Goal: Task Accomplishment & Management: Use online tool/utility

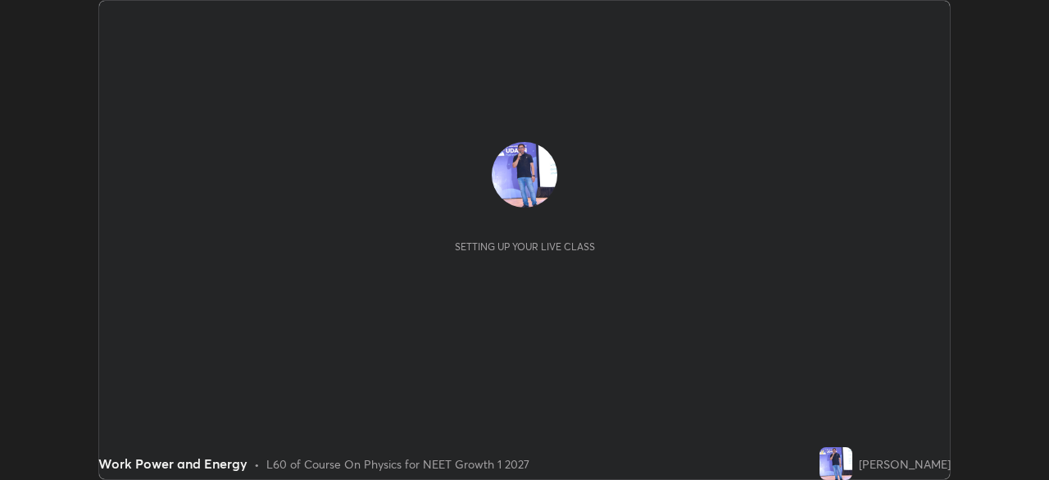
scroll to position [480, 1049]
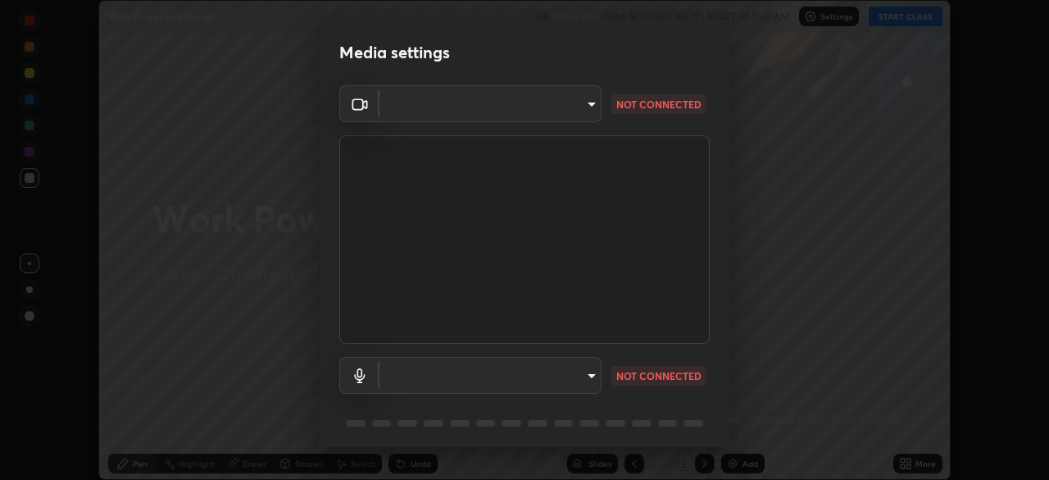
type input "150ce54b6659d6facffdc1d488e586a8afcf012d443804c7c5fd1c8fc4ffae65"
type input "default"
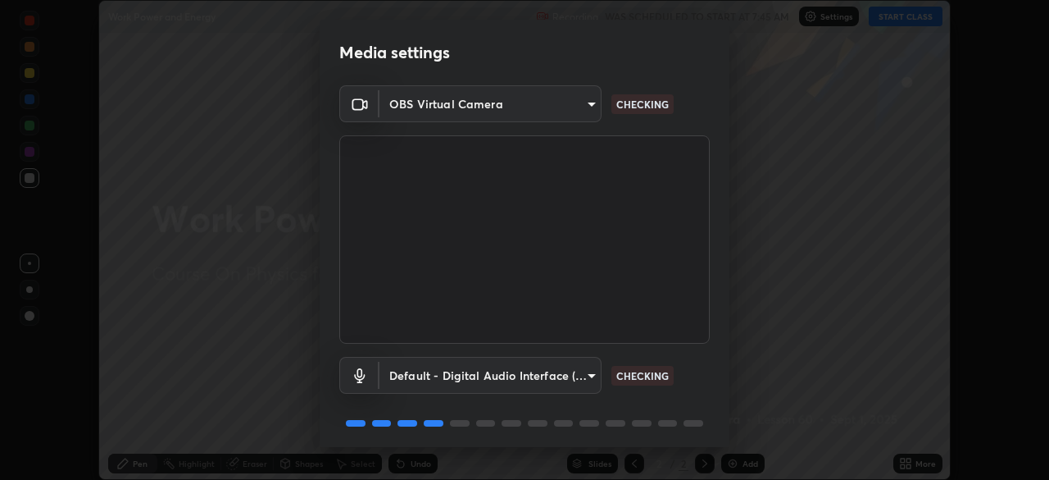
scroll to position [58, 0]
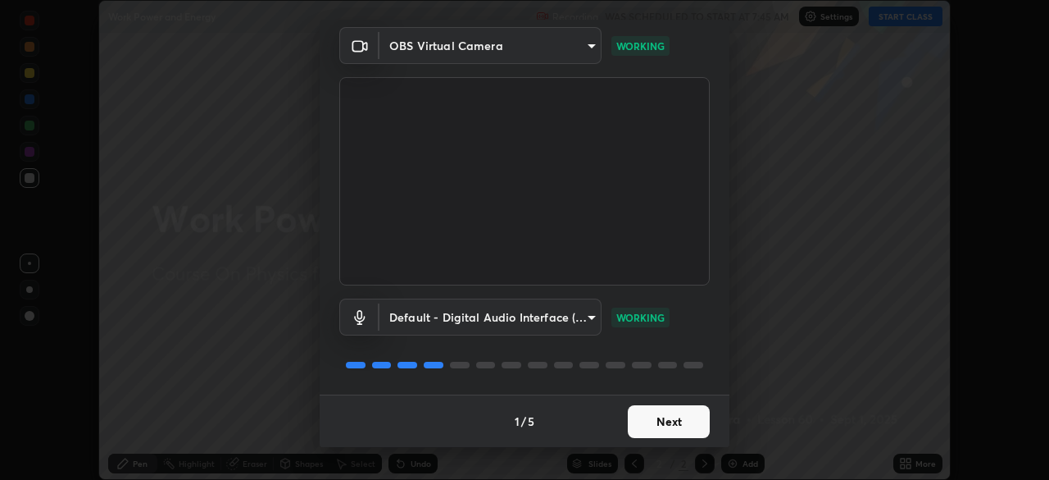
click at [652, 430] on button "Next" at bounding box center [669, 421] width 82 height 33
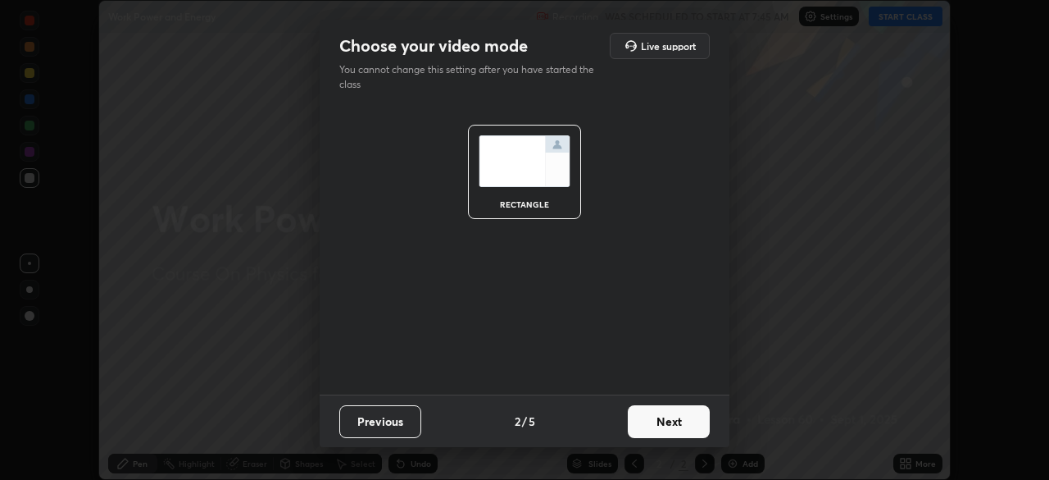
scroll to position [0, 0]
click at [661, 421] on button "Next" at bounding box center [669, 421] width 82 height 33
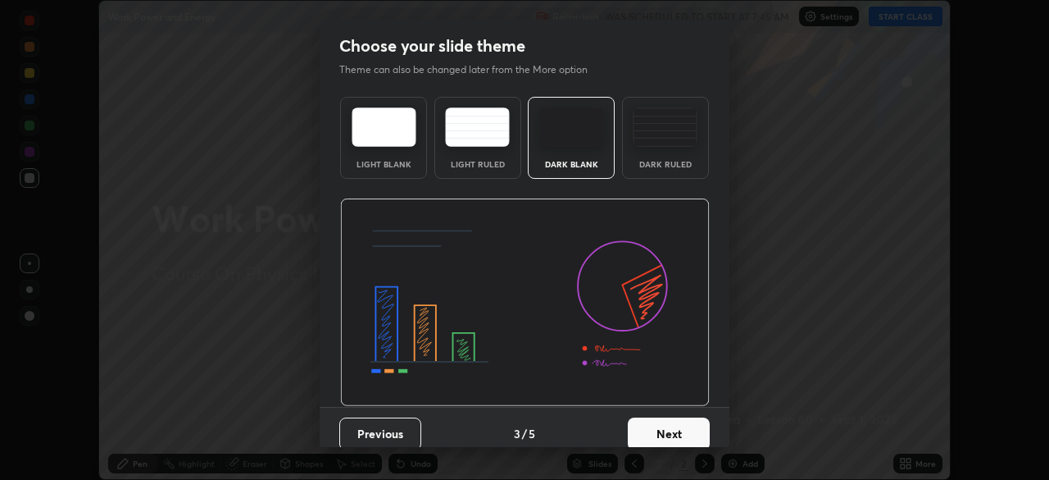
click at [664, 425] on button "Next" at bounding box center [669, 433] width 82 height 33
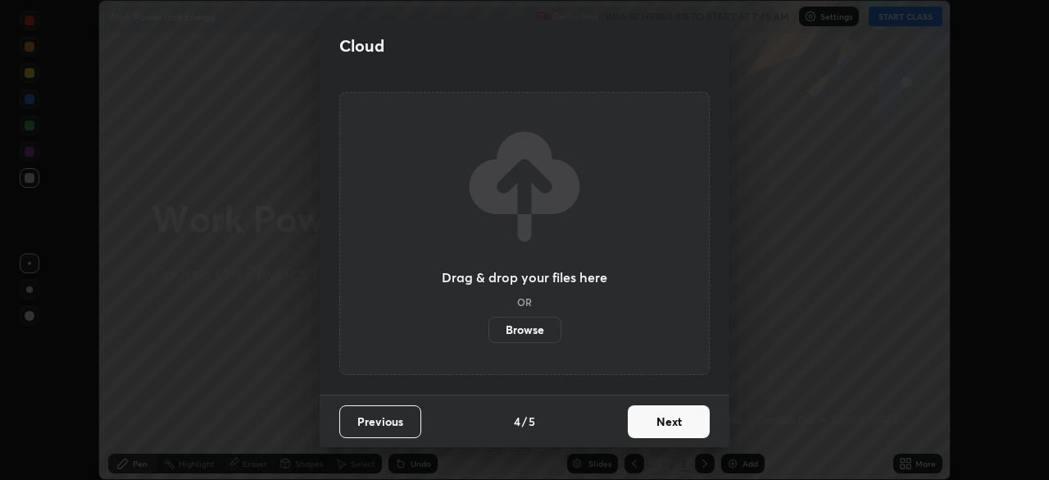
click at [664, 425] on button "Next" at bounding box center [669, 421] width 82 height 33
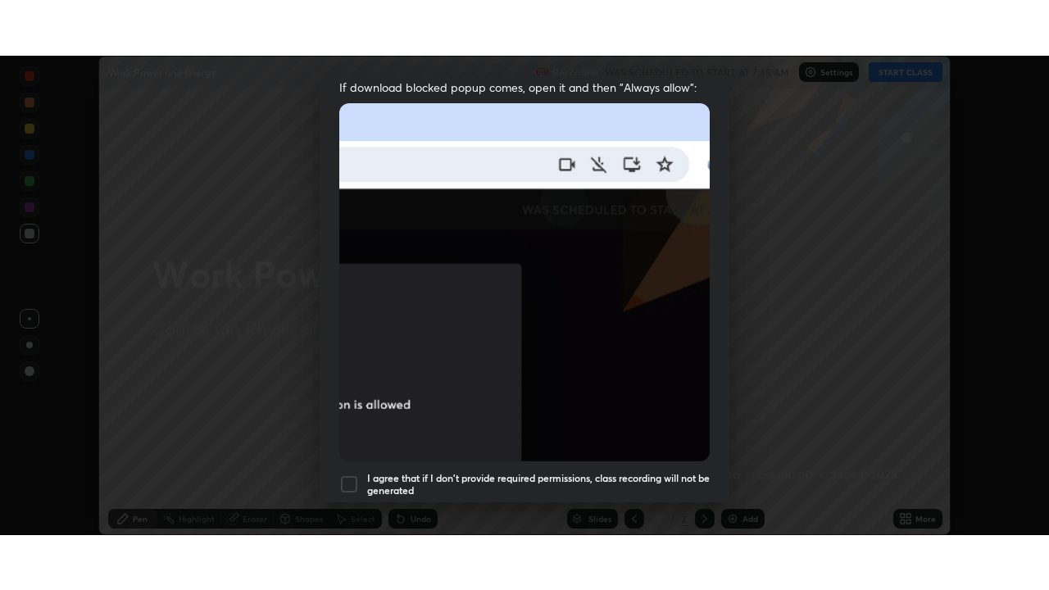
scroll to position [393, 0]
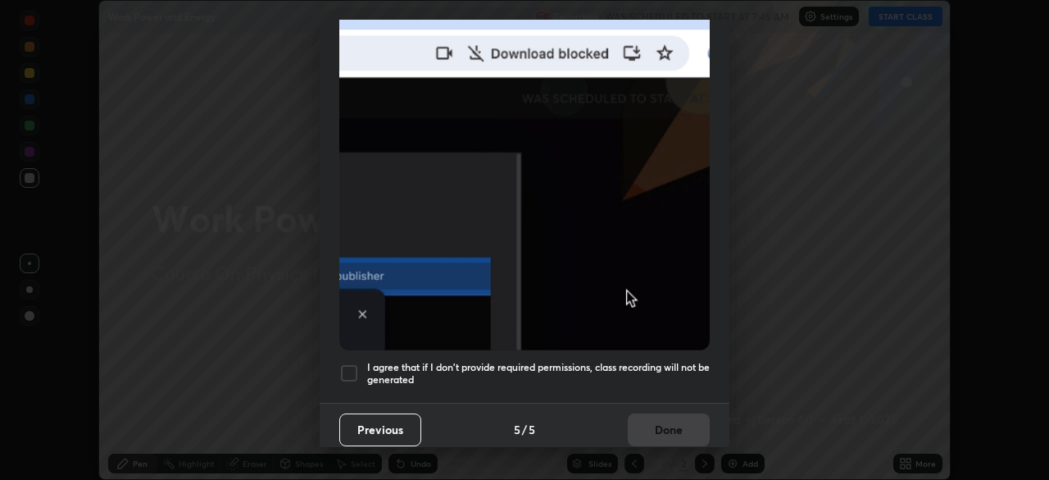
click at [345, 368] on div at bounding box center [349, 373] width 20 height 20
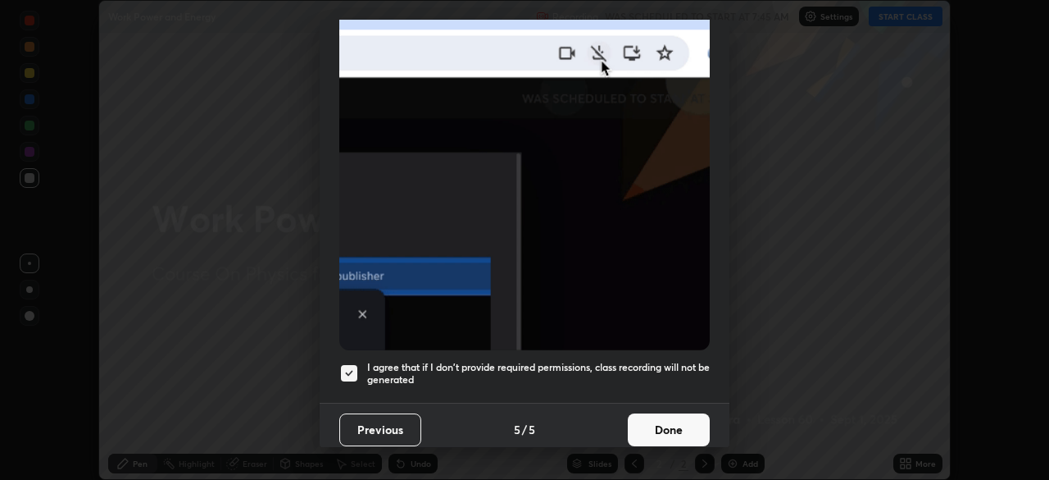
click at [663, 425] on button "Done" at bounding box center [669, 429] width 82 height 33
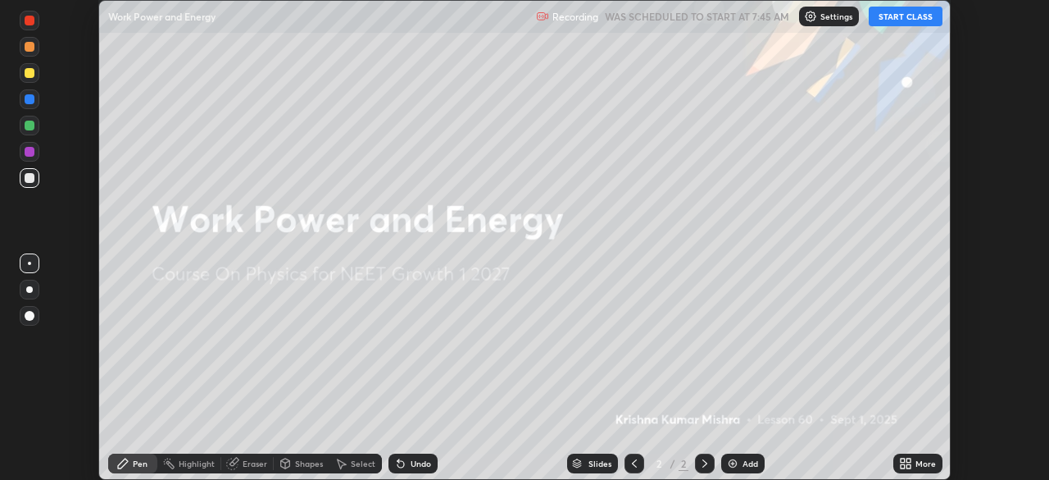
click at [909, 18] on button "START CLASS" at bounding box center [906, 17] width 74 height 20
click at [907, 459] on icon at bounding box center [909, 460] width 4 height 4
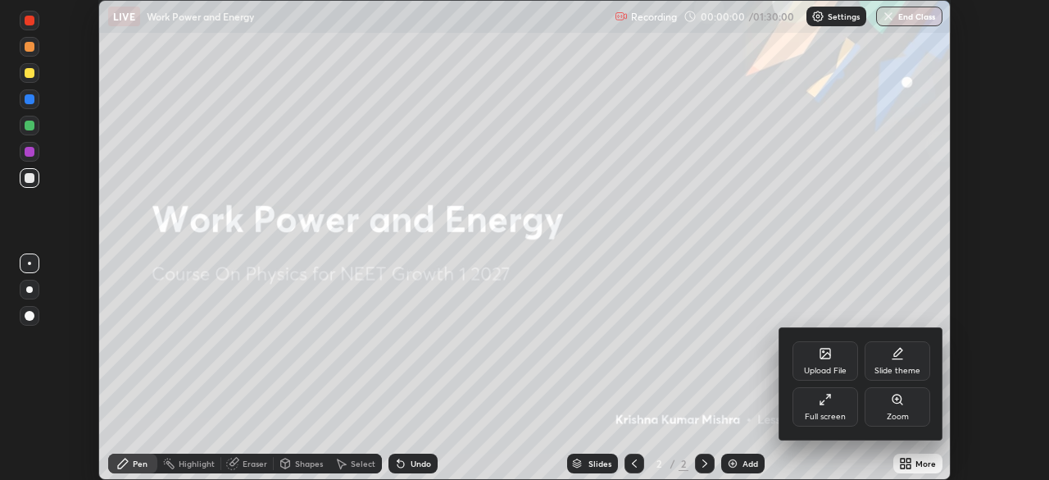
click at [803, 396] on div "Full screen" at bounding box center [826, 406] width 66 height 39
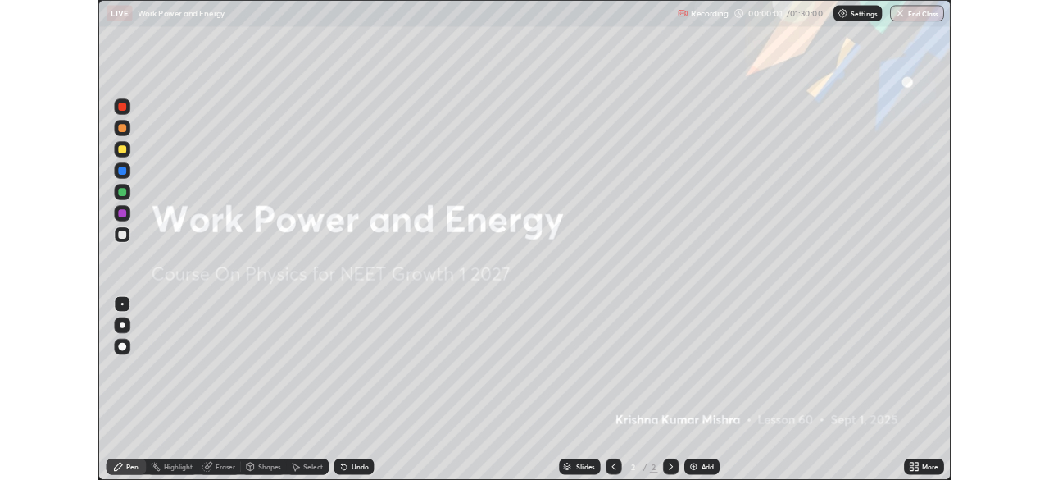
scroll to position [590, 1049]
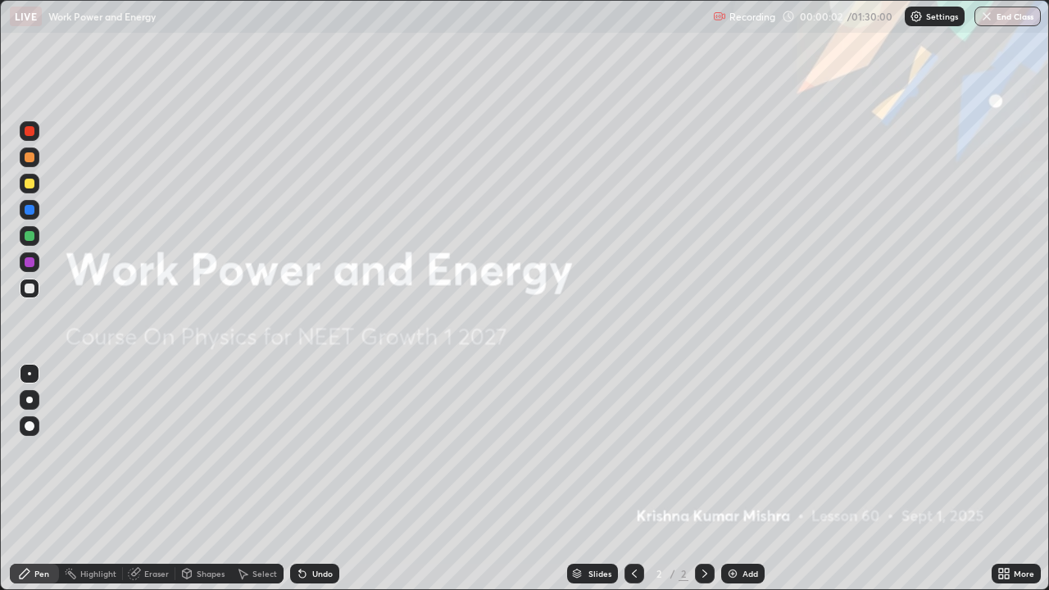
click at [734, 479] on img at bounding box center [732, 573] width 13 height 13
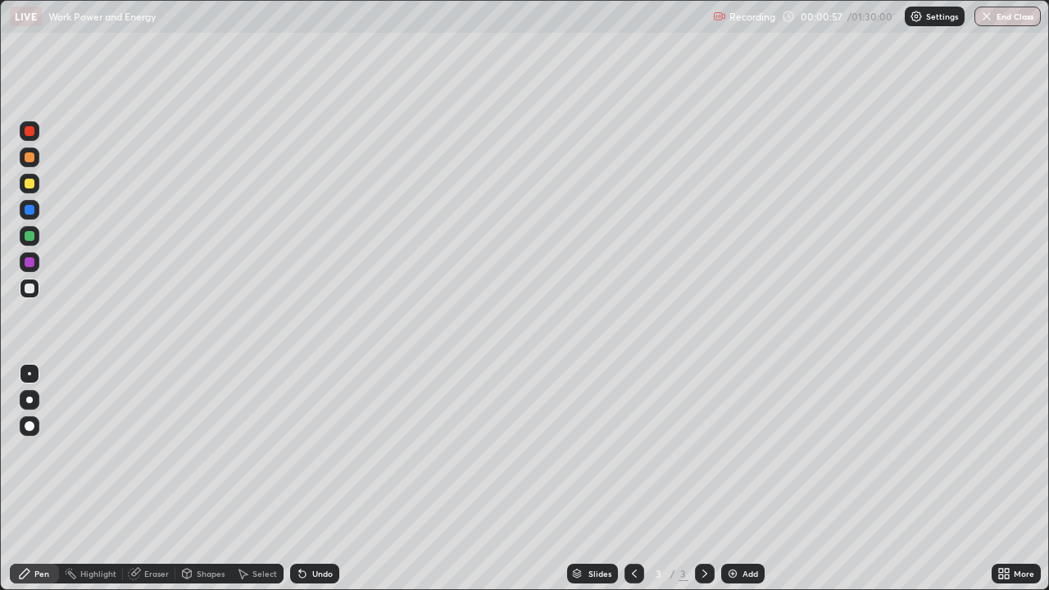
click at [34, 184] on div at bounding box center [30, 184] width 10 height 10
click at [220, 479] on div "Shapes" at bounding box center [203, 574] width 56 height 20
click at [261, 479] on div "Select" at bounding box center [264, 574] width 25 height 8
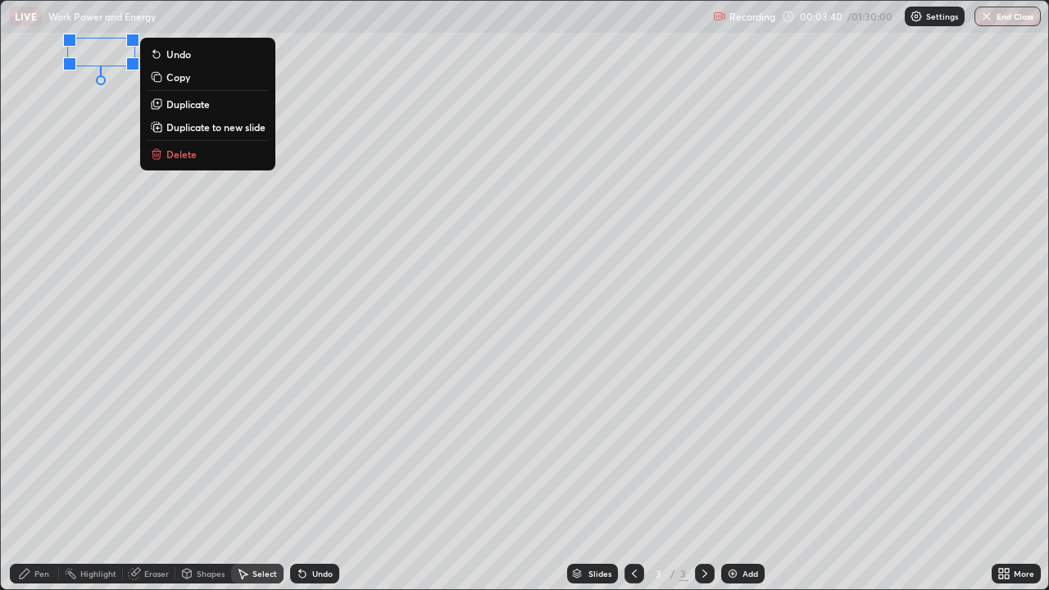
click at [188, 151] on p "Delete" at bounding box center [181, 154] width 30 height 13
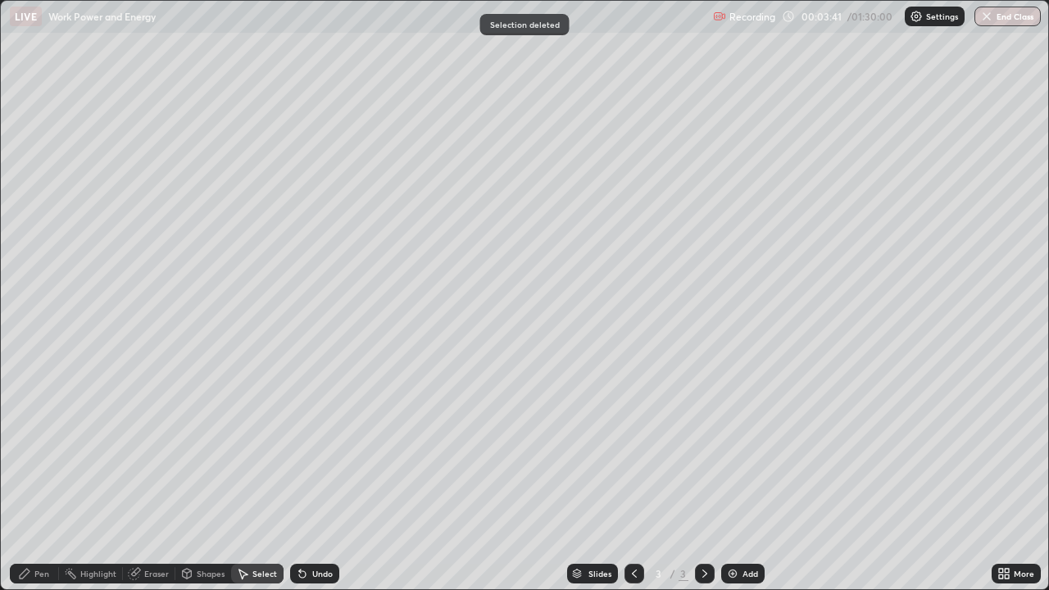
click at [42, 479] on div "Pen" at bounding box center [41, 574] width 15 height 8
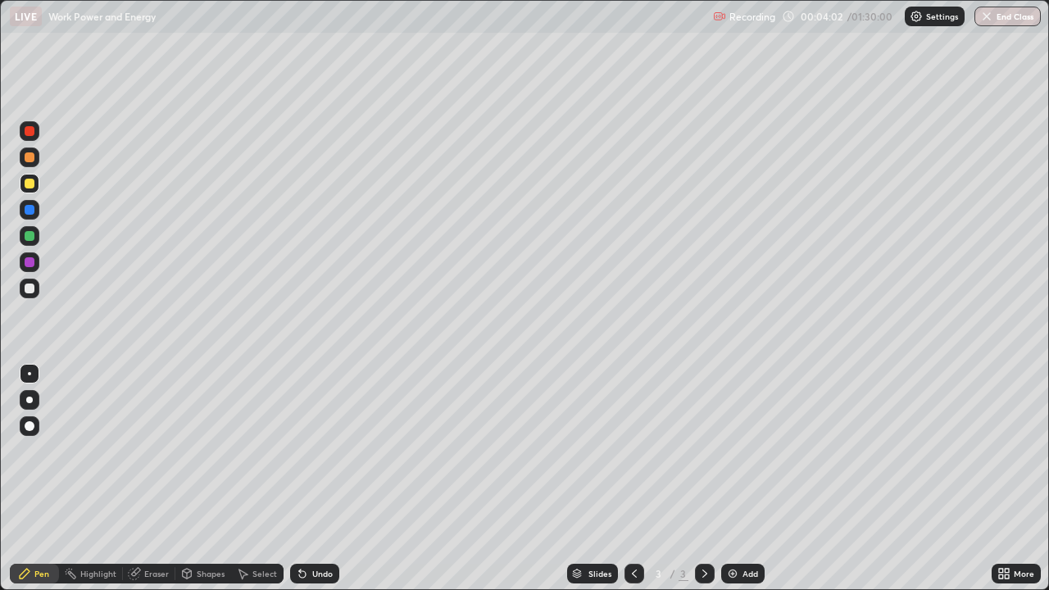
click at [156, 479] on div "Eraser" at bounding box center [156, 574] width 25 height 8
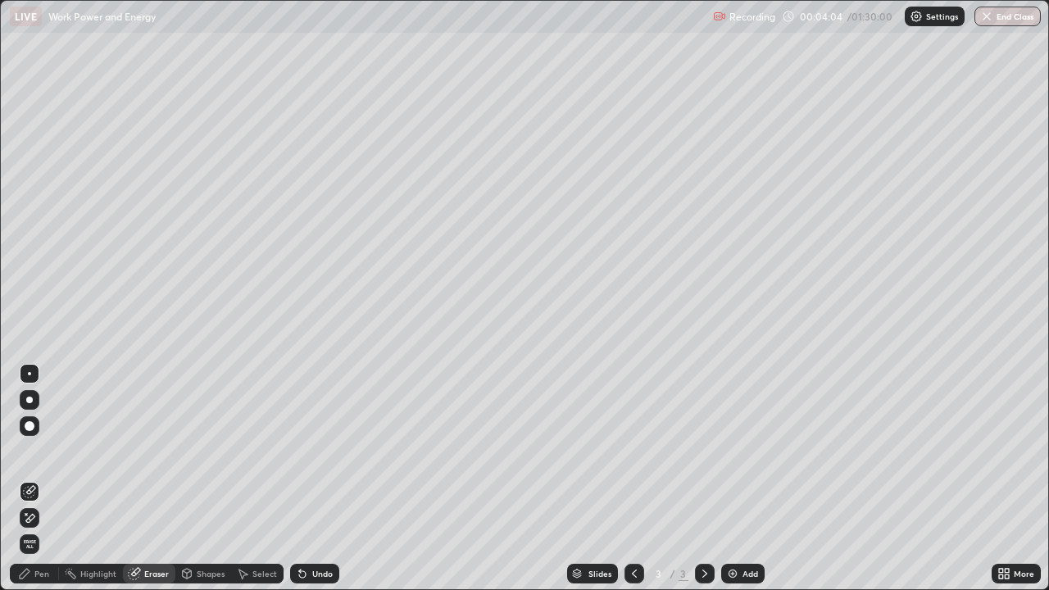
click at [39, 479] on div "Pen" at bounding box center [41, 574] width 15 height 8
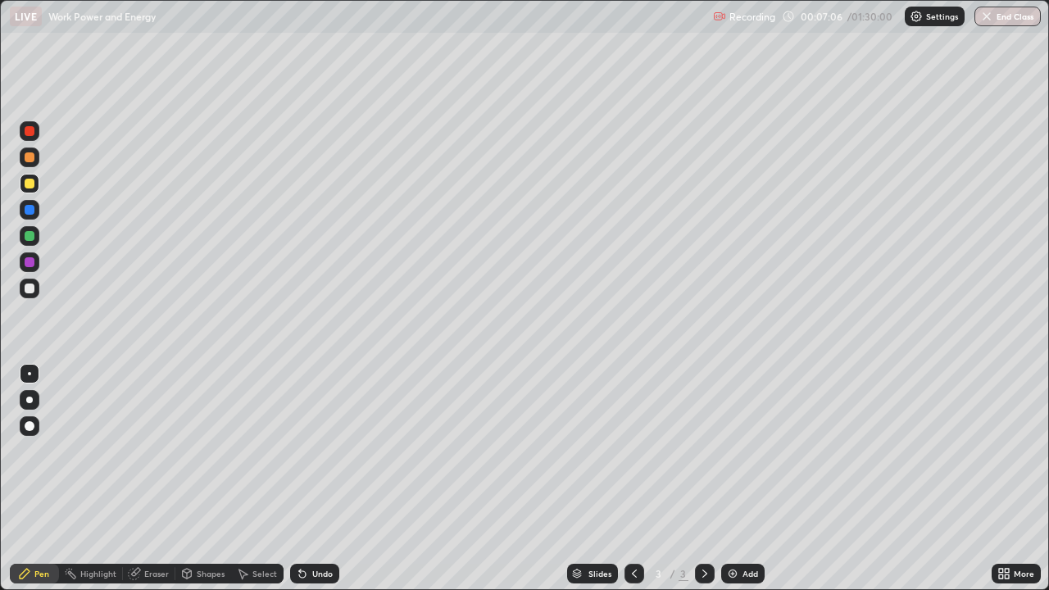
click at [320, 479] on div "Undo" at bounding box center [322, 574] width 20 height 8
click at [311, 479] on div "Undo" at bounding box center [314, 574] width 49 height 20
click at [314, 479] on div "Undo" at bounding box center [314, 574] width 49 height 20
click at [307, 479] on div "Undo" at bounding box center [314, 574] width 49 height 20
click at [312, 479] on div "Undo" at bounding box center [322, 574] width 20 height 8
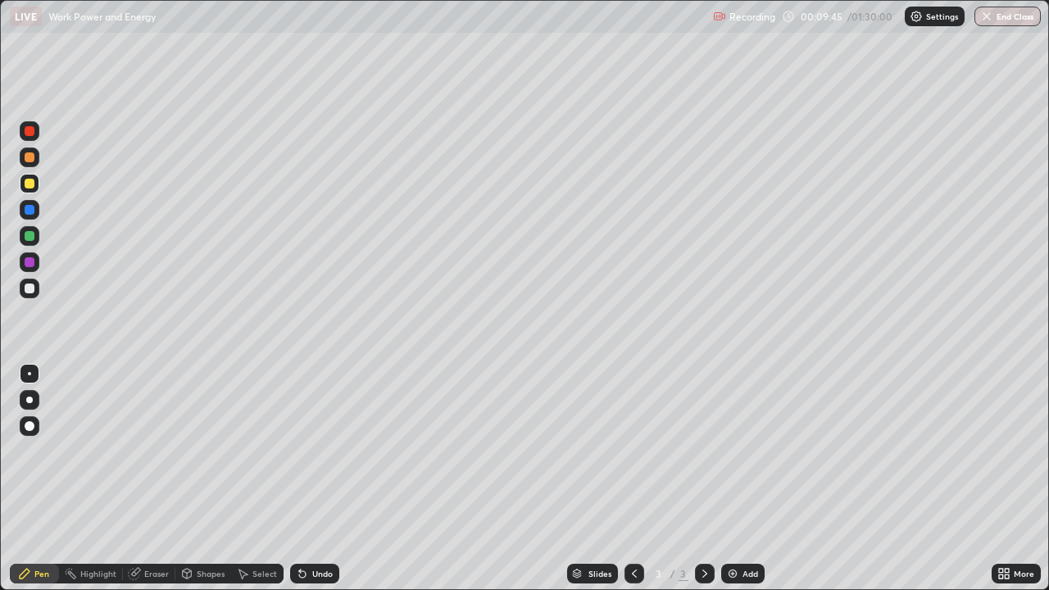
click at [309, 479] on div "Undo" at bounding box center [314, 574] width 49 height 20
click at [318, 479] on div "Undo" at bounding box center [322, 574] width 20 height 8
click at [29, 184] on div at bounding box center [30, 184] width 10 height 10
click at [318, 479] on div "Undo" at bounding box center [322, 574] width 20 height 8
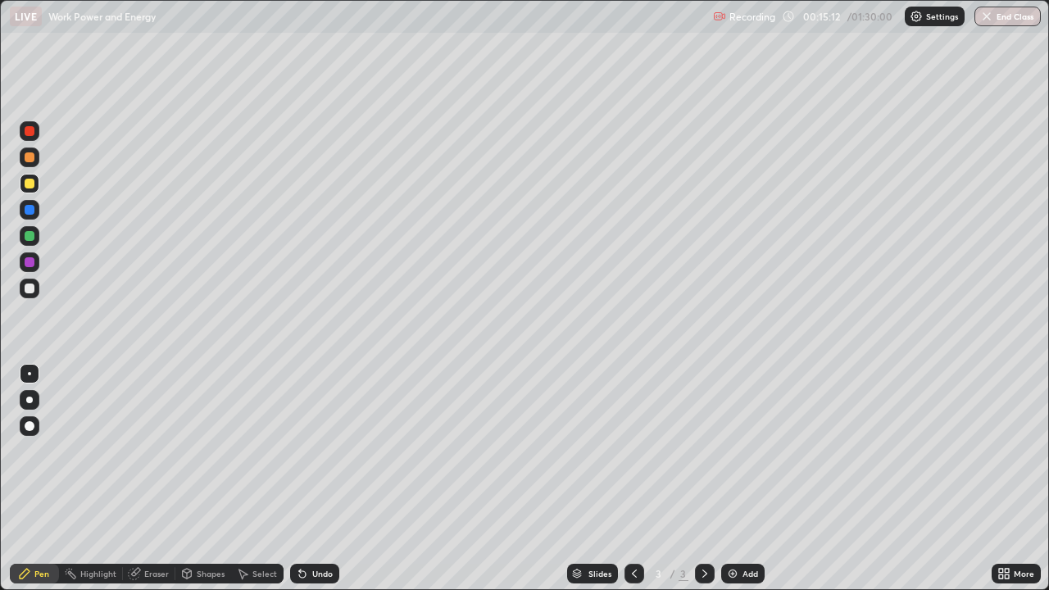
click at [703, 479] on icon at bounding box center [704, 573] width 13 height 13
click at [739, 479] on div "Add" at bounding box center [742, 574] width 43 height 20
click at [31, 158] on div at bounding box center [30, 157] width 10 height 10
click at [150, 479] on div "Eraser" at bounding box center [156, 574] width 25 height 8
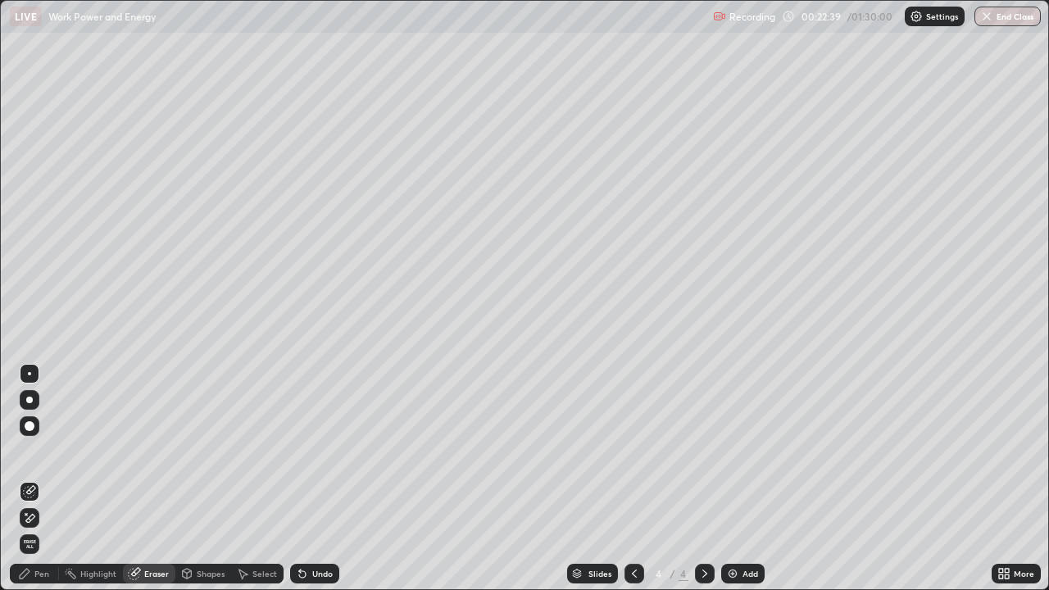
click at [41, 479] on div "Pen" at bounding box center [41, 574] width 15 height 8
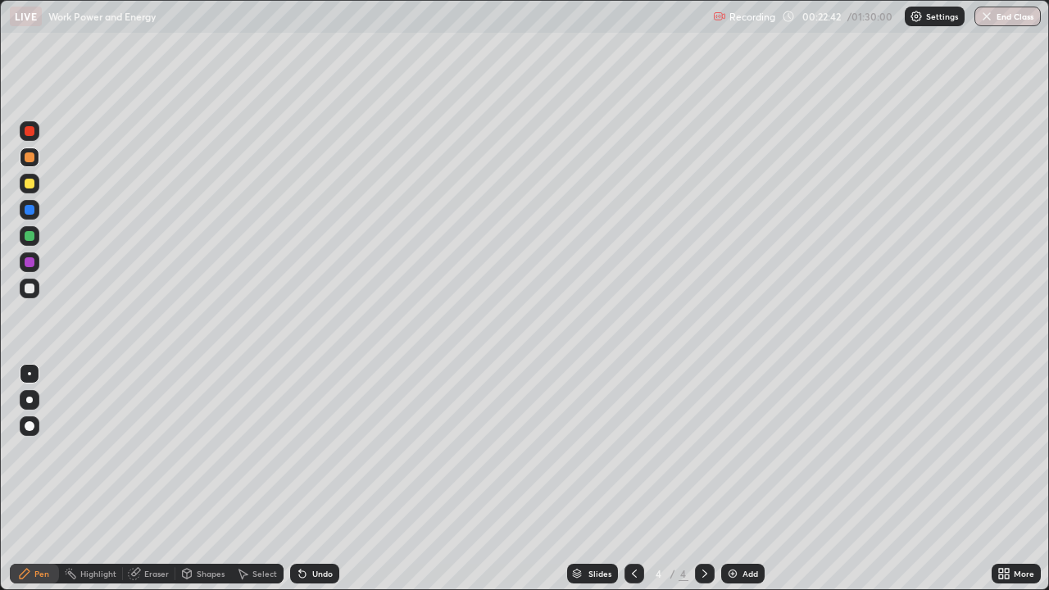
click at [749, 479] on div "Add" at bounding box center [751, 574] width 16 height 8
click at [261, 479] on div "Select" at bounding box center [257, 574] width 52 height 20
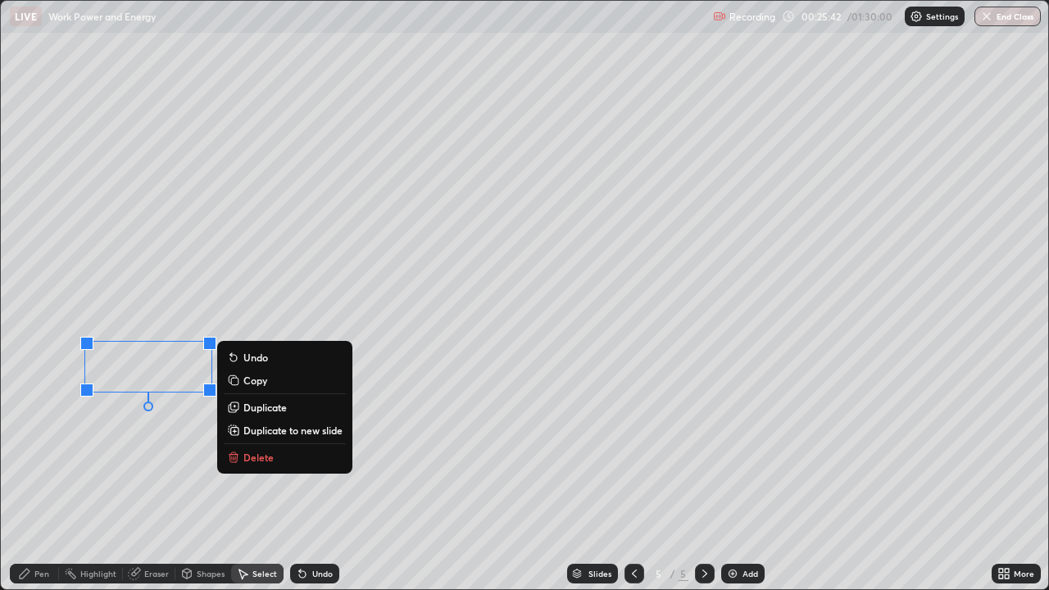
click at [260, 454] on p "Delete" at bounding box center [258, 457] width 30 height 13
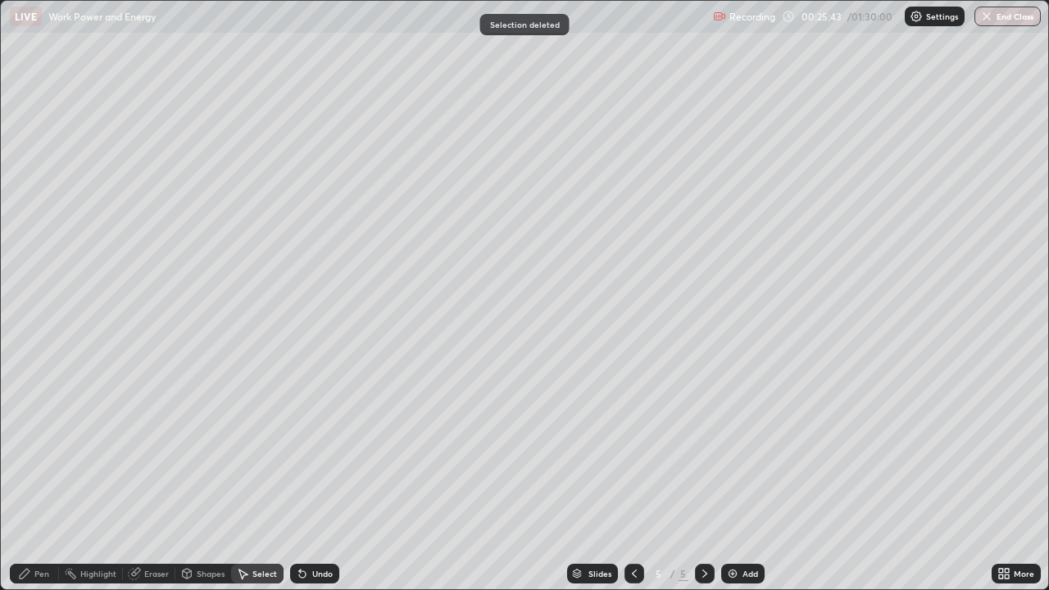
click at [37, 479] on div "Pen" at bounding box center [41, 574] width 15 height 8
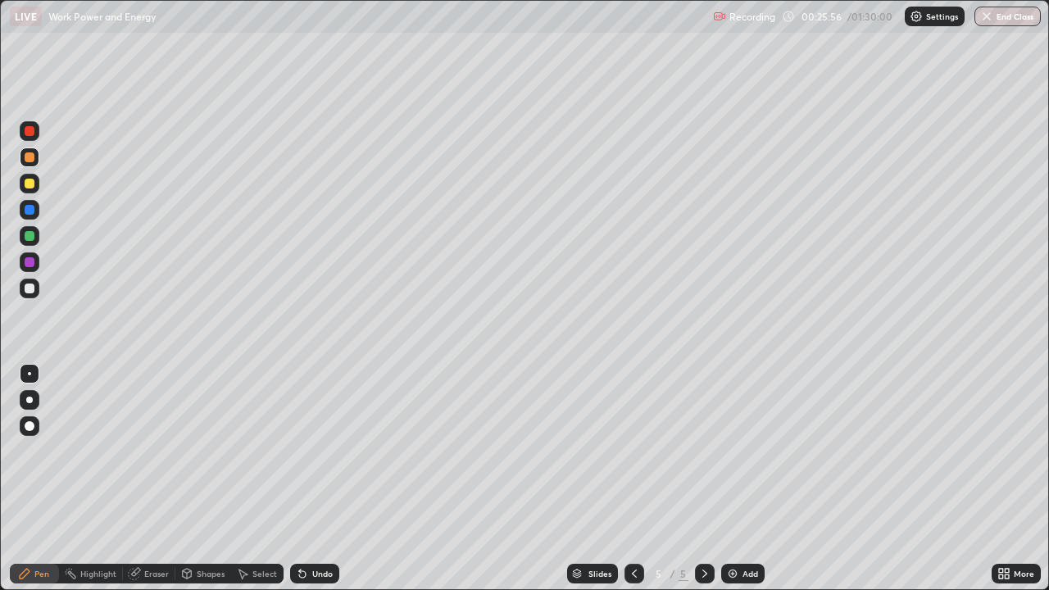
click at [314, 479] on div "Undo" at bounding box center [322, 574] width 20 height 8
click at [316, 479] on div "Undo" at bounding box center [314, 574] width 49 height 20
click at [261, 479] on div "Select" at bounding box center [264, 574] width 25 height 8
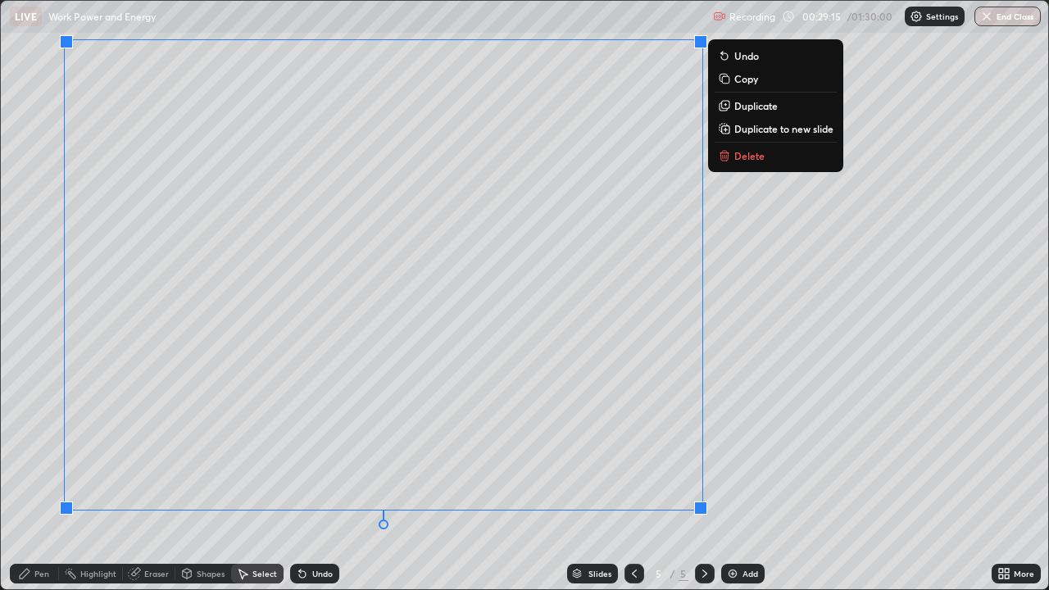
click at [748, 154] on p "Delete" at bounding box center [749, 155] width 30 height 13
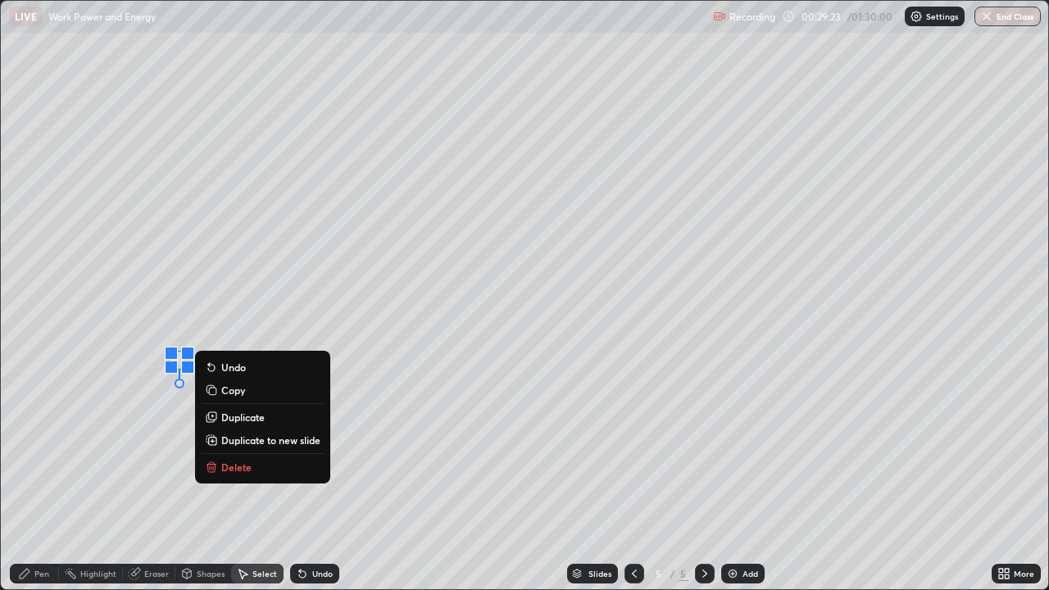
click at [236, 470] on p "Delete" at bounding box center [236, 467] width 30 height 13
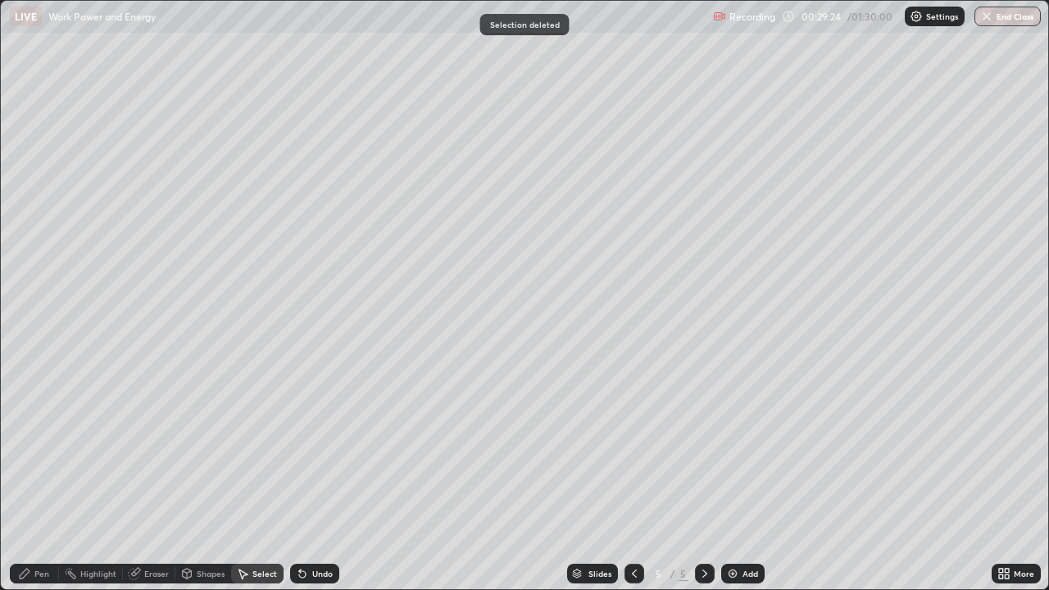
click at [34, 479] on div "Pen" at bounding box center [34, 574] width 49 height 20
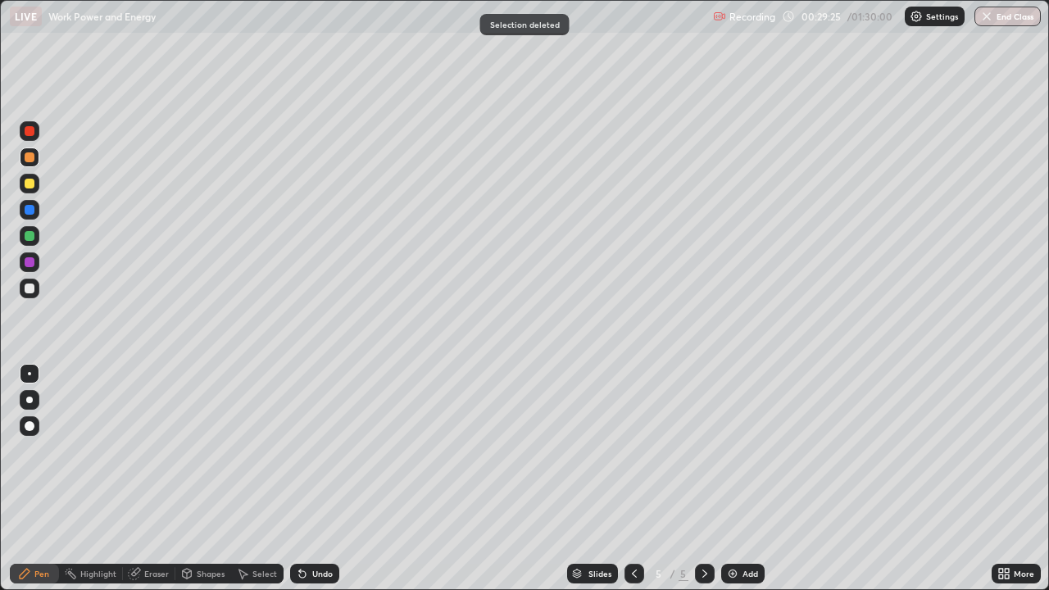
click at [30, 180] on div at bounding box center [30, 184] width 10 height 10
click at [30, 183] on div at bounding box center [30, 184] width 10 height 10
click at [160, 479] on div "Eraser" at bounding box center [149, 574] width 52 height 20
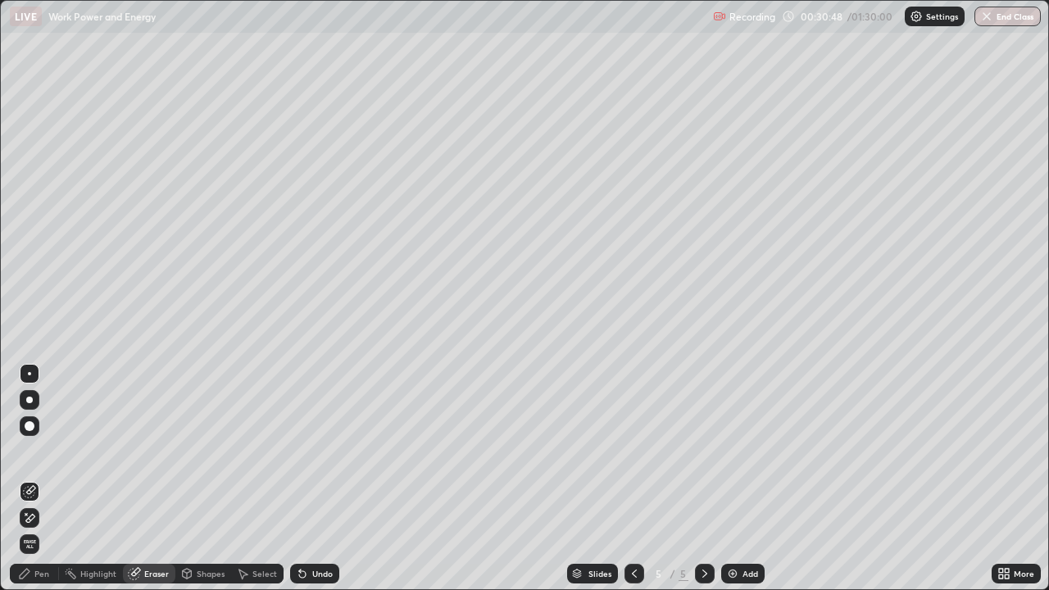
click at [35, 479] on div "Pen" at bounding box center [34, 574] width 49 height 20
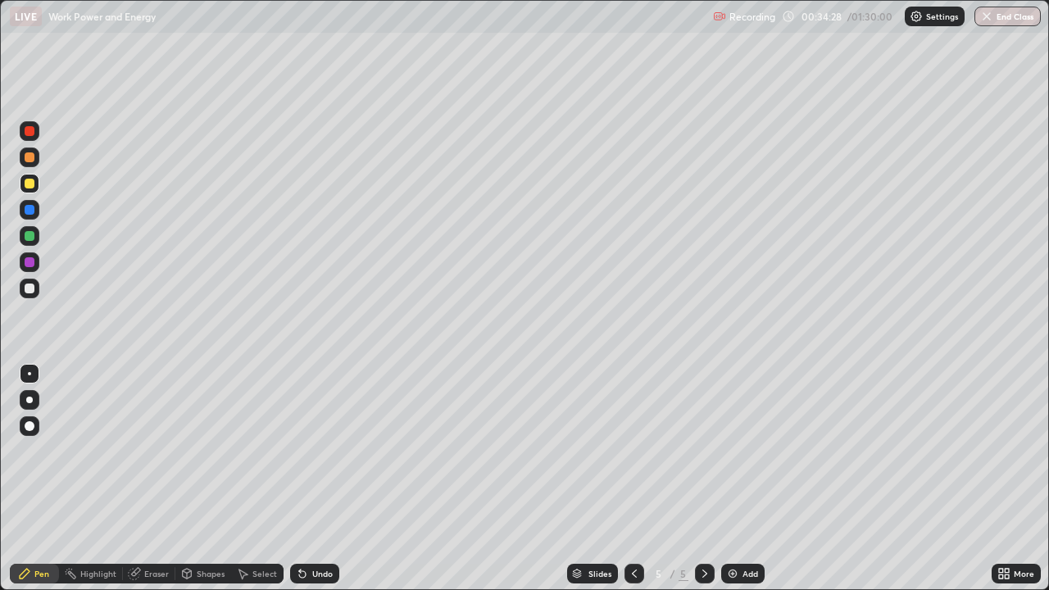
click at [30, 155] on div at bounding box center [30, 157] width 10 height 10
click at [317, 479] on div "Undo" at bounding box center [322, 574] width 20 height 8
click at [153, 479] on div "Eraser" at bounding box center [156, 574] width 25 height 8
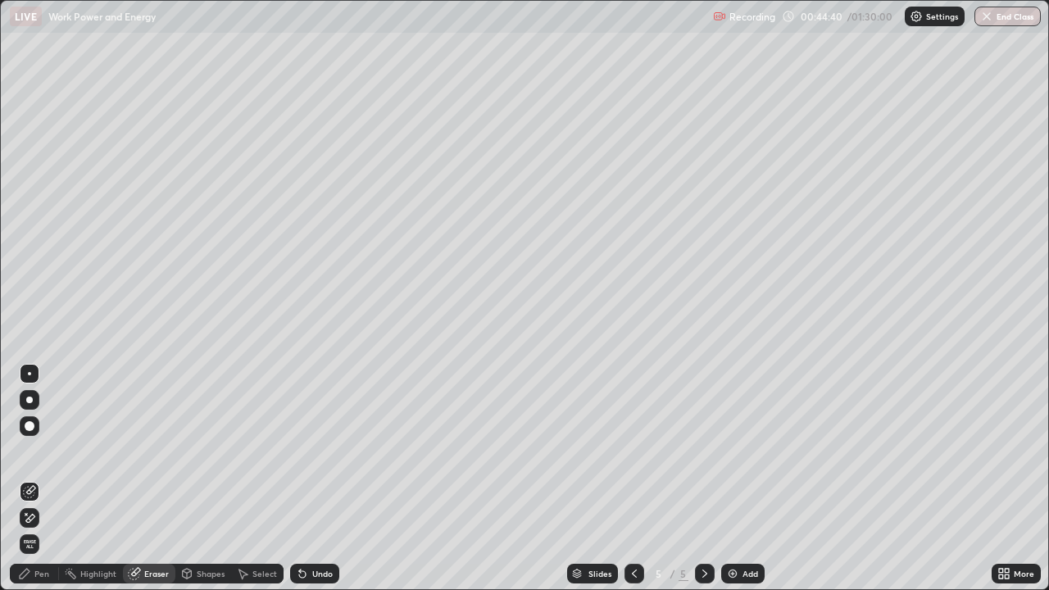
click at [46, 479] on div "Pen" at bounding box center [41, 574] width 15 height 8
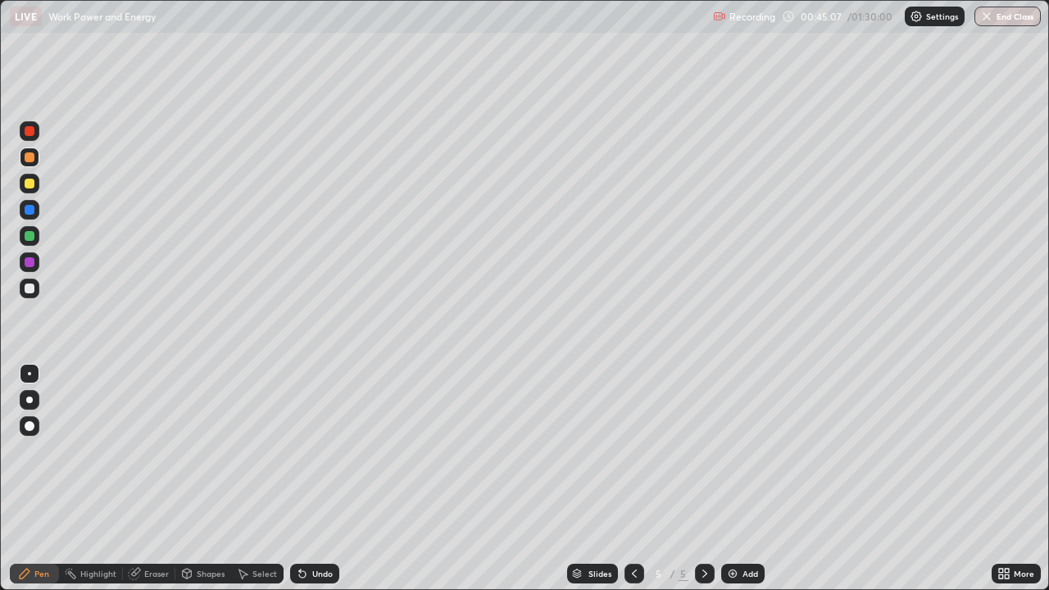
click at [318, 479] on div "Undo" at bounding box center [314, 574] width 49 height 20
click at [257, 479] on div "Select" at bounding box center [264, 574] width 25 height 8
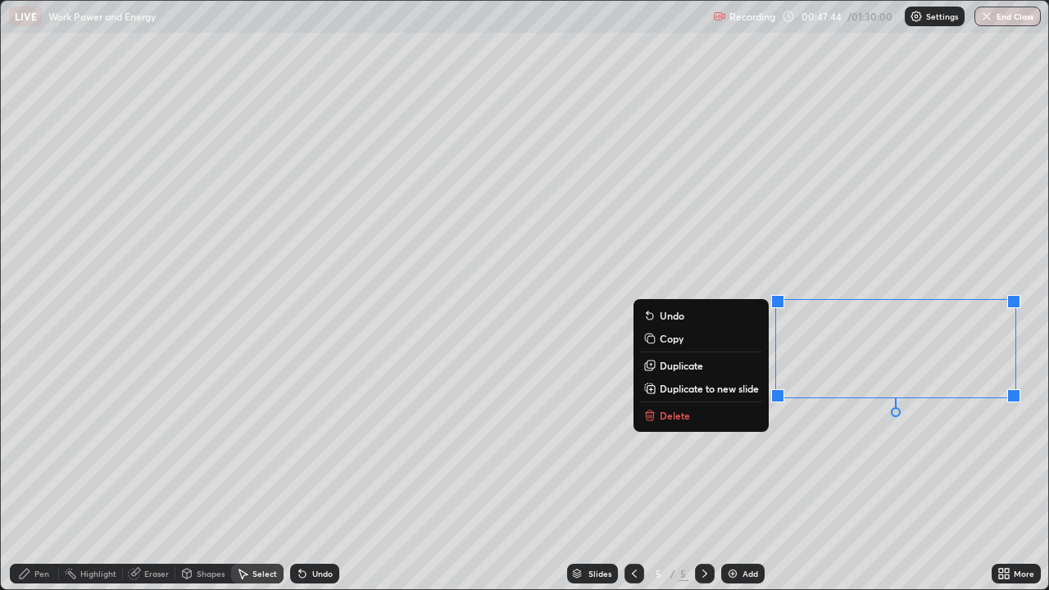
click at [684, 415] on p "Delete" at bounding box center [675, 415] width 30 height 13
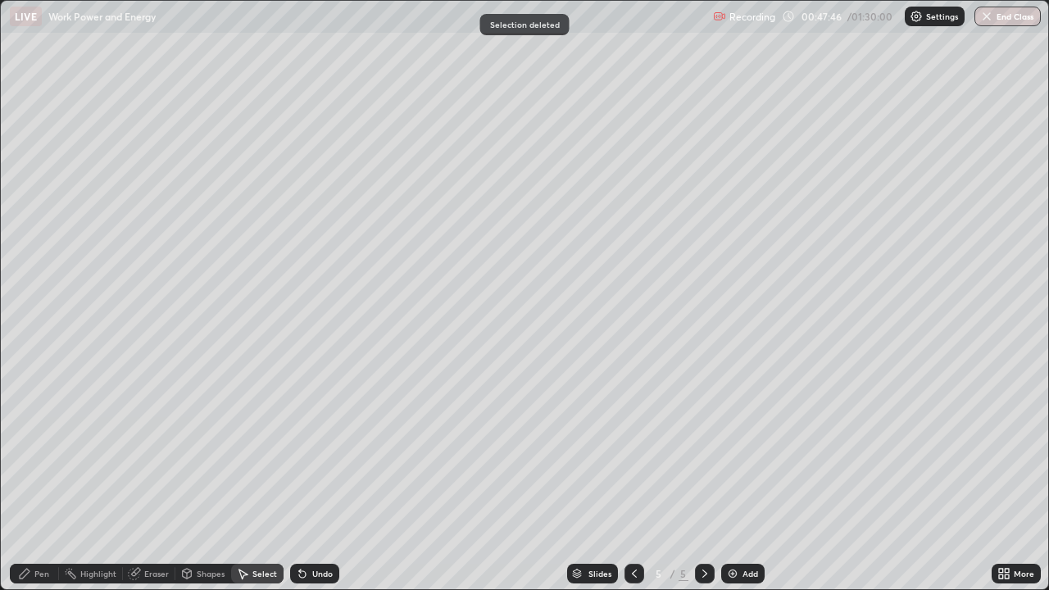
click at [743, 479] on div "Add" at bounding box center [751, 574] width 16 height 8
click at [39, 479] on div "Pen" at bounding box center [34, 574] width 49 height 20
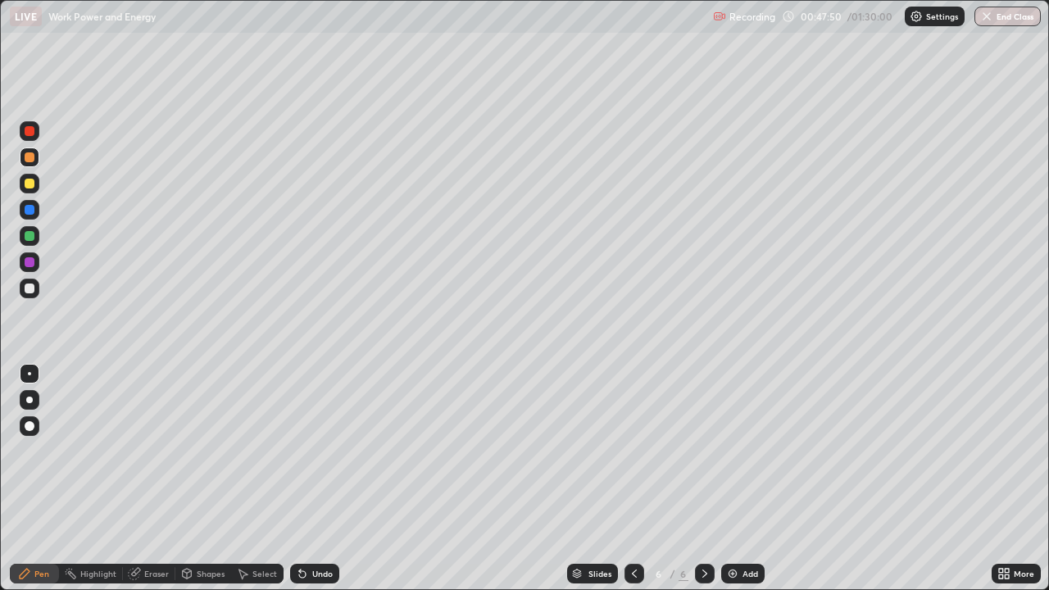
click at [30, 183] on div at bounding box center [30, 184] width 10 height 10
click at [312, 479] on div "Undo" at bounding box center [322, 574] width 20 height 8
click at [314, 479] on div "Undo" at bounding box center [322, 574] width 20 height 8
click at [319, 479] on div "Undo" at bounding box center [322, 574] width 20 height 8
click at [322, 479] on div "Undo" at bounding box center [322, 574] width 20 height 8
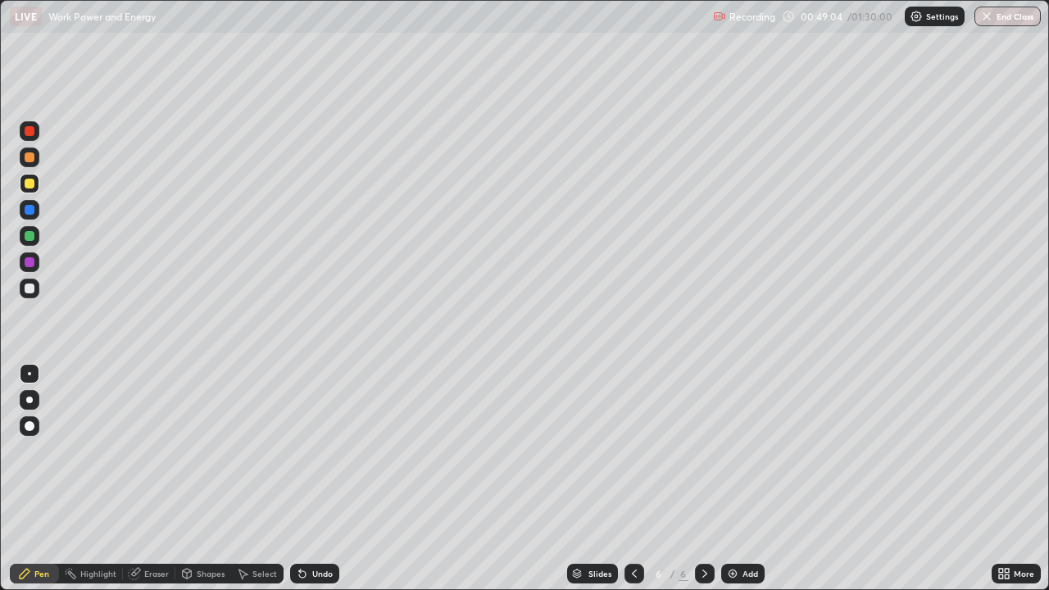
click at [633, 479] on icon at bounding box center [634, 574] width 5 height 8
click at [703, 479] on icon at bounding box center [704, 573] width 13 height 13
click at [318, 479] on div "Undo" at bounding box center [322, 574] width 20 height 8
click at [320, 479] on div "Undo" at bounding box center [322, 574] width 20 height 8
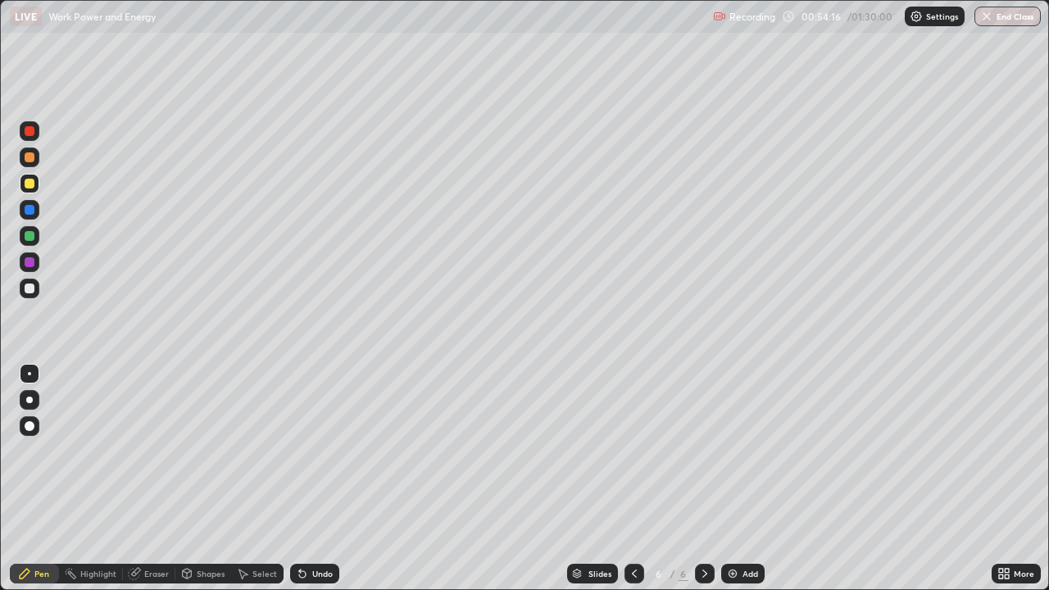
click at [315, 479] on div "Undo" at bounding box center [322, 574] width 20 height 8
click at [321, 479] on div "Undo" at bounding box center [322, 574] width 20 height 8
click at [736, 479] on img at bounding box center [732, 573] width 13 height 13
click at [31, 184] on div at bounding box center [30, 184] width 10 height 10
click at [312, 479] on div "Undo" at bounding box center [322, 574] width 20 height 8
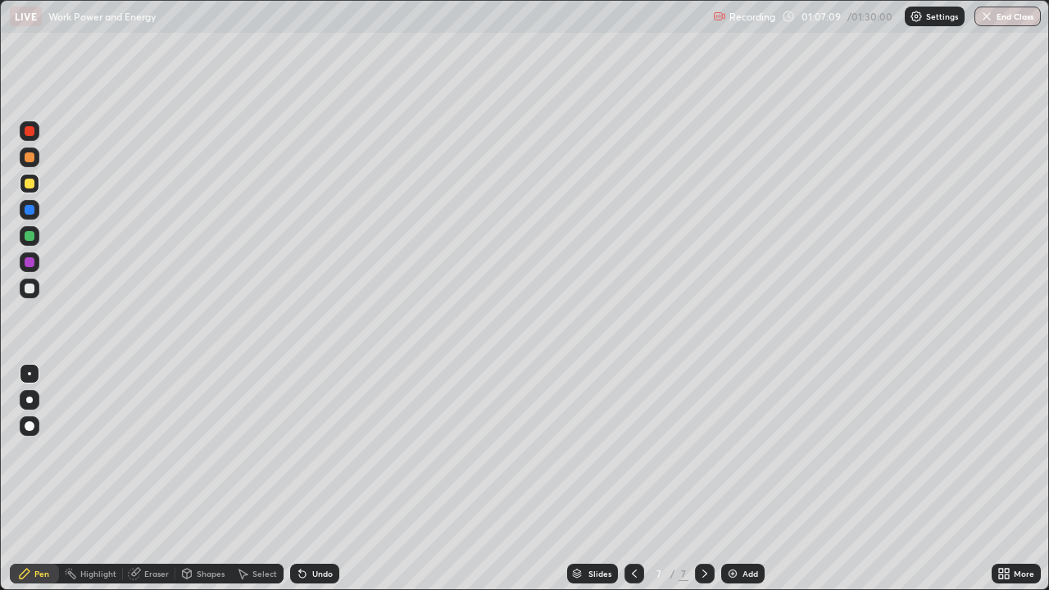
click at [259, 479] on div "Select" at bounding box center [264, 574] width 25 height 8
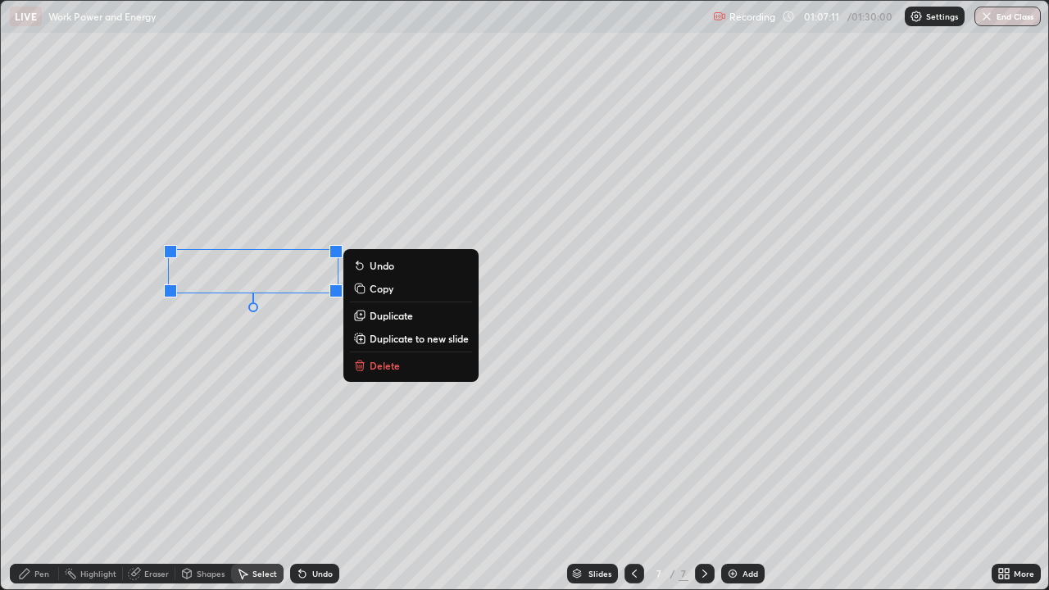
click at [390, 369] on p "Delete" at bounding box center [385, 365] width 30 height 13
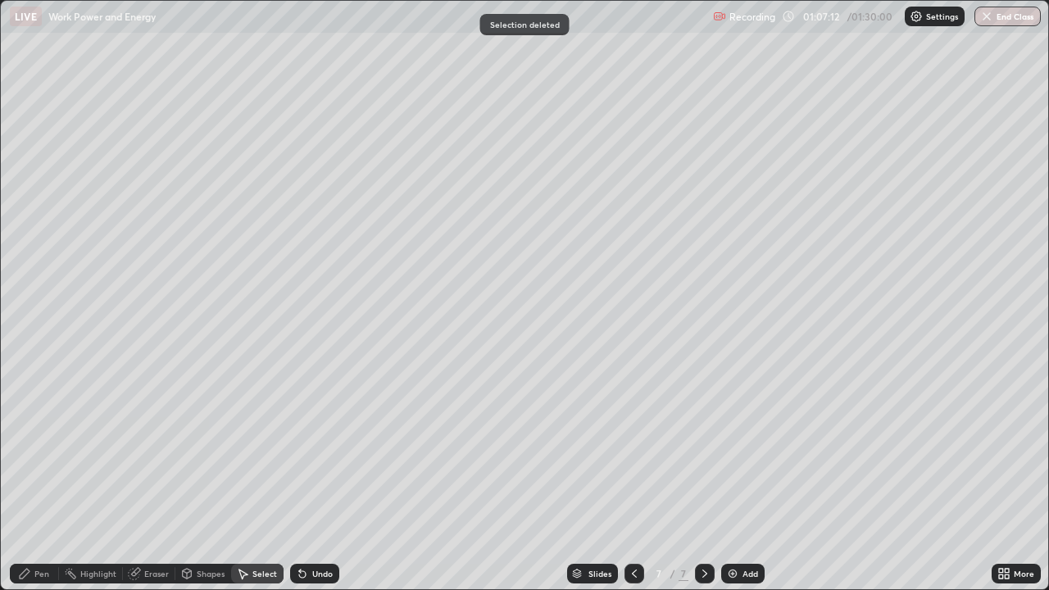
click at [39, 479] on div "Pen" at bounding box center [41, 574] width 15 height 8
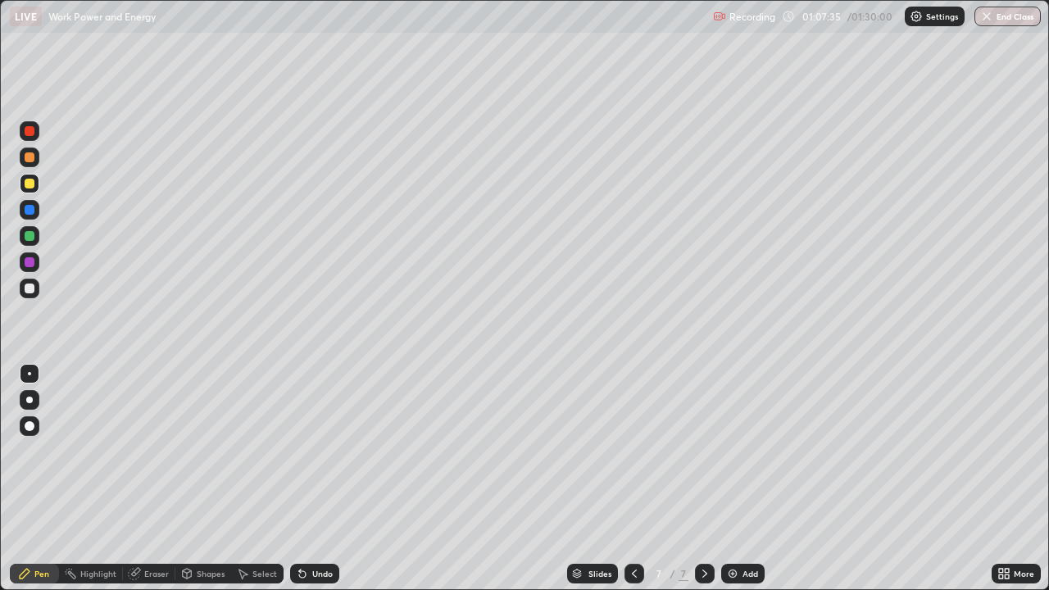
click at [319, 479] on div "Undo" at bounding box center [322, 574] width 20 height 8
click at [322, 479] on div "Undo" at bounding box center [322, 574] width 20 height 8
click at [321, 479] on div "Undo" at bounding box center [322, 574] width 20 height 8
click at [322, 479] on div "Undo" at bounding box center [314, 574] width 49 height 20
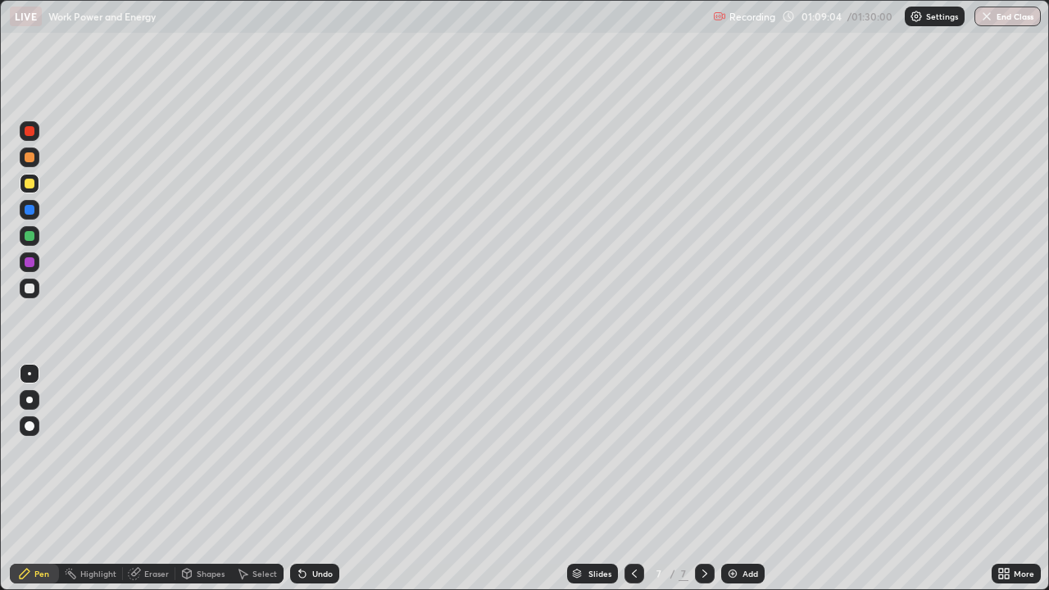
click at [319, 479] on div "Undo" at bounding box center [322, 574] width 20 height 8
click at [316, 479] on div "Undo" at bounding box center [322, 574] width 20 height 8
click at [748, 479] on div "Add" at bounding box center [751, 574] width 16 height 8
click at [32, 158] on div at bounding box center [30, 157] width 10 height 10
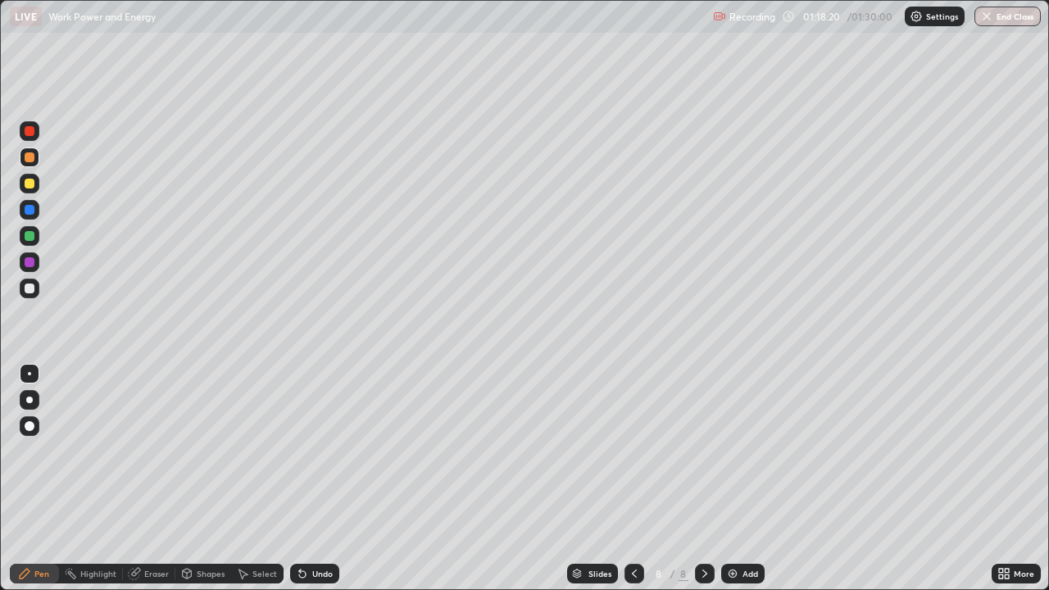
click at [320, 479] on div "Undo" at bounding box center [322, 574] width 20 height 8
click at [317, 479] on div "Undo" at bounding box center [322, 574] width 20 height 8
click at [38, 185] on div at bounding box center [30, 184] width 20 height 20
click at [634, 479] on icon at bounding box center [634, 573] width 13 height 13
click at [702, 479] on icon at bounding box center [704, 573] width 13 height 13
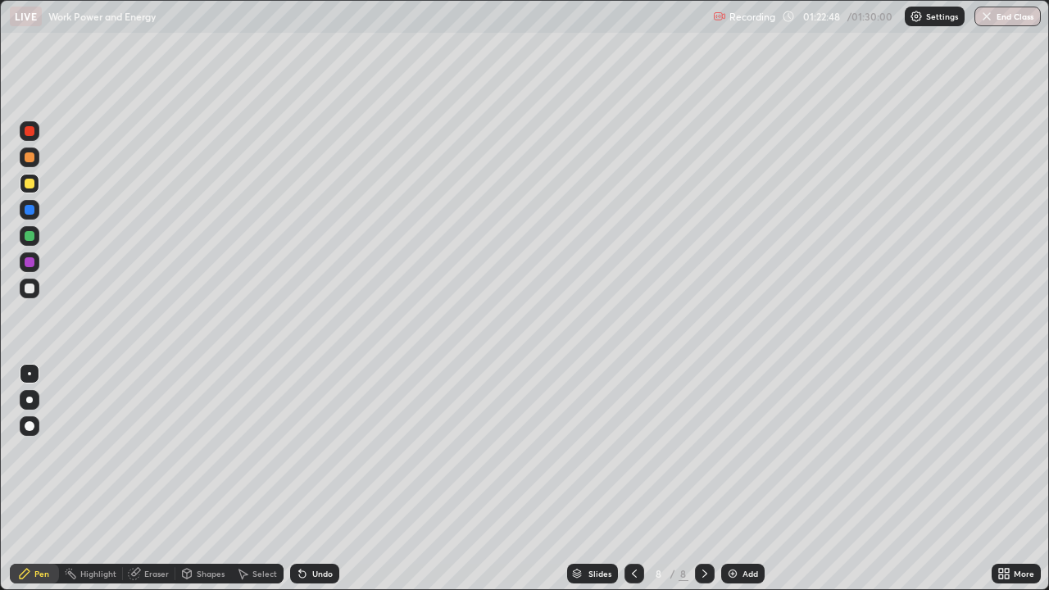
click at [702, 479] on icon at bounding box center [704, 574] width 5 height 8
click at [150, 479] on div "Eraser" at bounding box center [156, 574] width 25 height 8
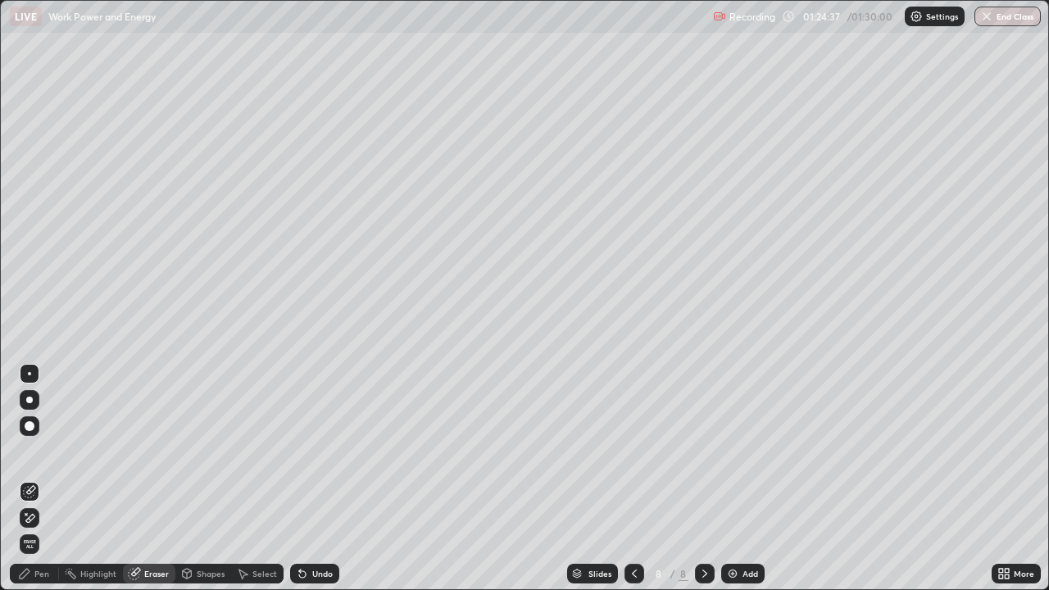
click at [39, 479] on div "Pen" at bounding box center [41, 574] width 15 height 8
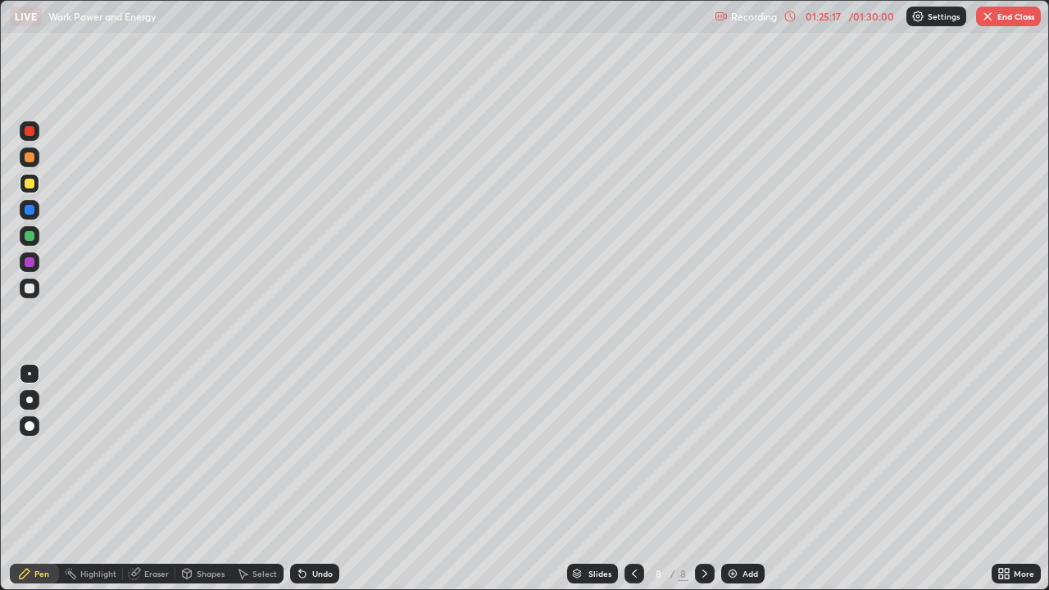
click at [315, 479] on div "Undo" at bounding box center [314, 574] width 49 height 20
click at [316, 479] on div "Undo" at bounding box center [322, 574] width 20 height 8
click at [321, 479] on div "Undo" at bounding box center [322, 574] width 20 height 8
click at [317, 479] on div "Undo" at bounding box center [322, 574] width 20 height 8
click at [745, 479] on div "Add" at bounding box center [751, 574] width 16 height 8
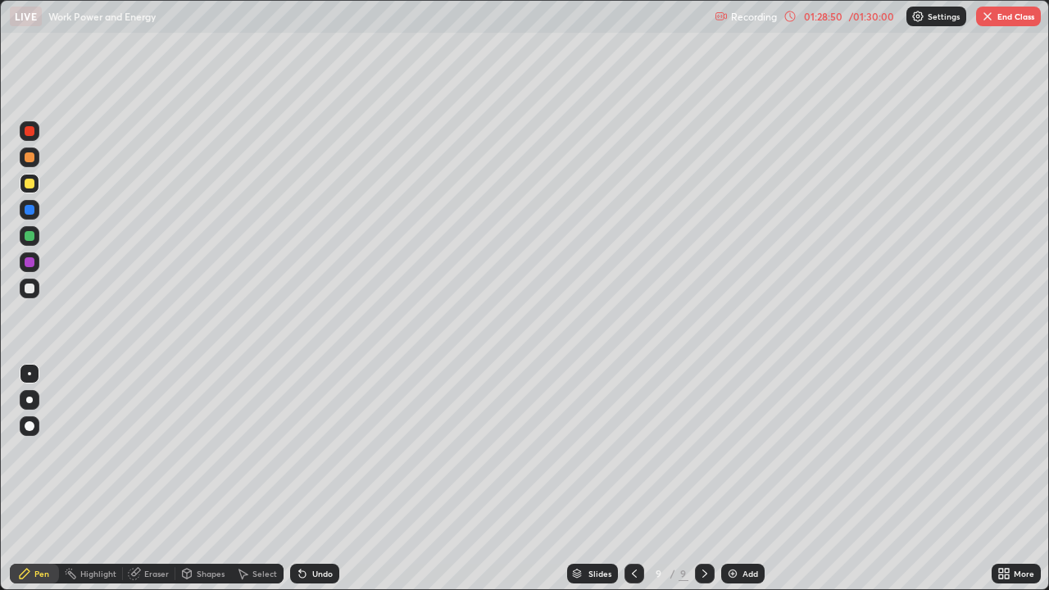
click at [321, 479] on div "Undo" at bounding box center [322, 574] width 20 height 8
click at [317, 479] on div "Undo" at bounding box center [314, 574] width 49 height 20
click at [316, 479] on div "Undo" at bounding box center [314, 574] width 49 height 20
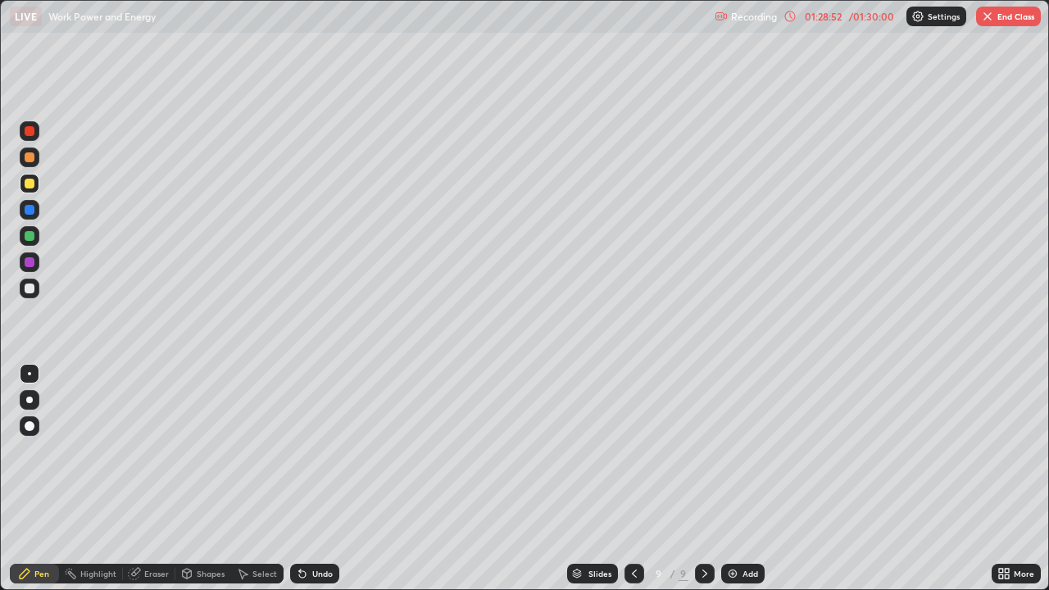
click at [315, 479] on div "Undo" at bounding box center [322, 574] width 20 height 8
click at [312, 479] on div "Undo" at bounding box center [322, 574] width 20 height 8
click at [313, 479] on div "Undo" at bounding box center [322, 574] width 20 height 8
click at [256, 479] on div "Select" at bounding box center [264, 574] width 25 height 8
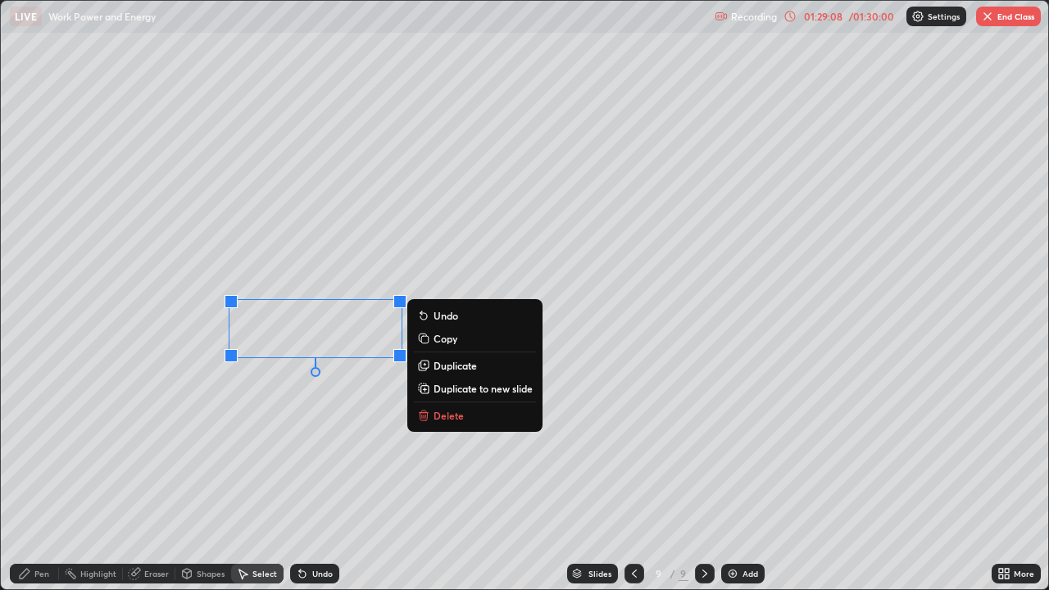
click at [46, 479] on div "Pen" at bounding box center [34, 574] width 49 height 20
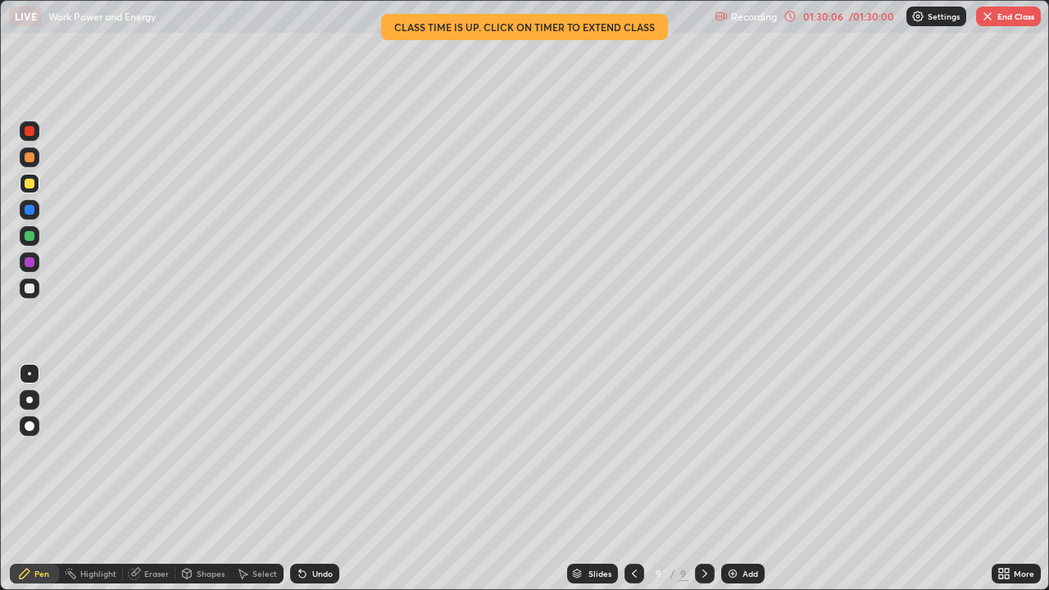
click at [1000, 13] on button "End Class" at bounding box center [1008, 17] width 65 height 20
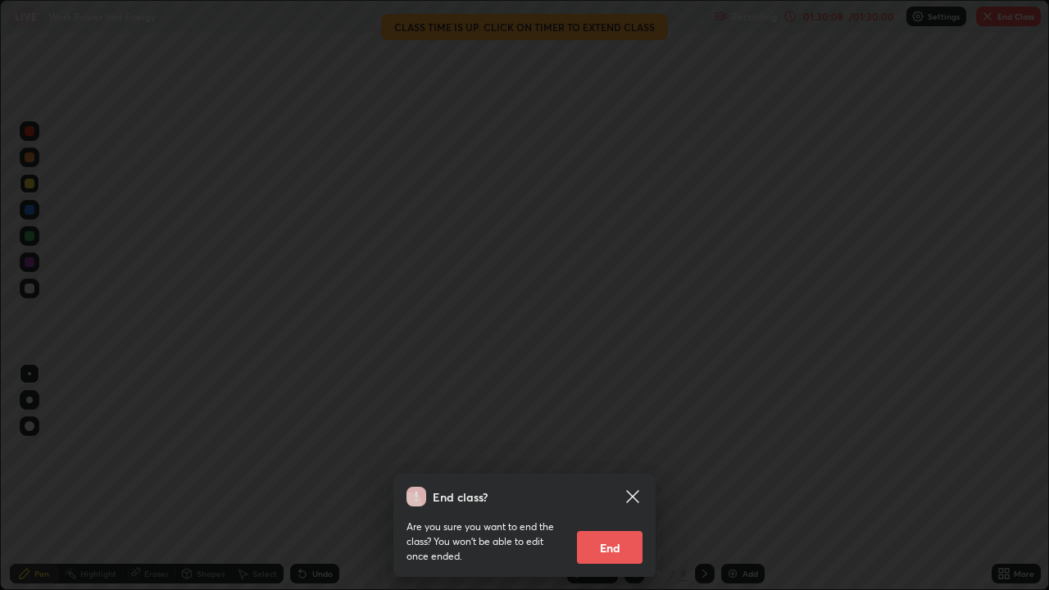
click at [612, 479] on button "End" at bounding box center [610, 547] width 66 height 33
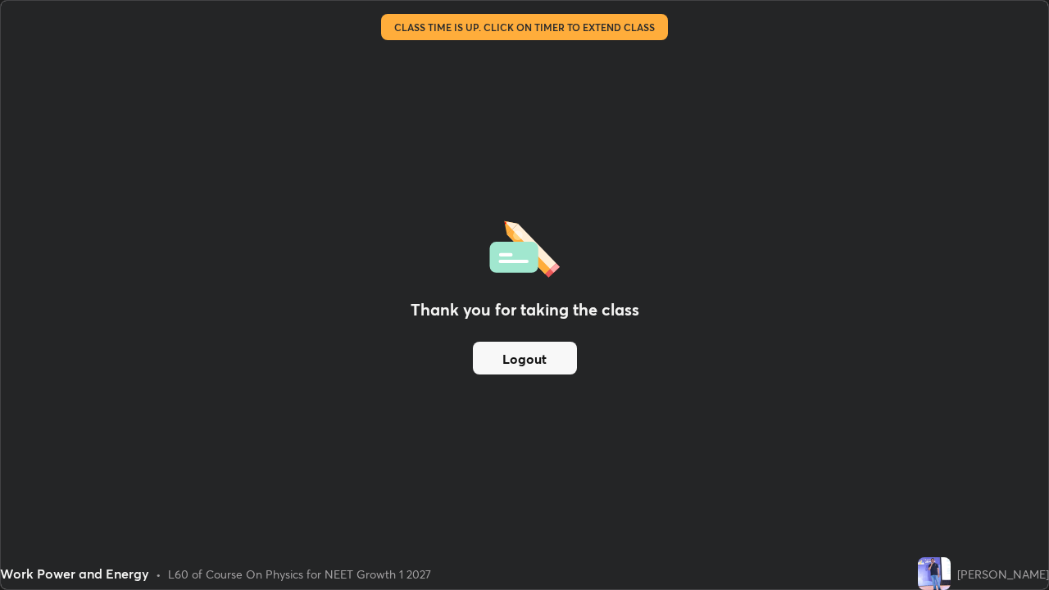
click at [520, 361] on button "Logout" at bounding box center [525, 358] width 104 height 33
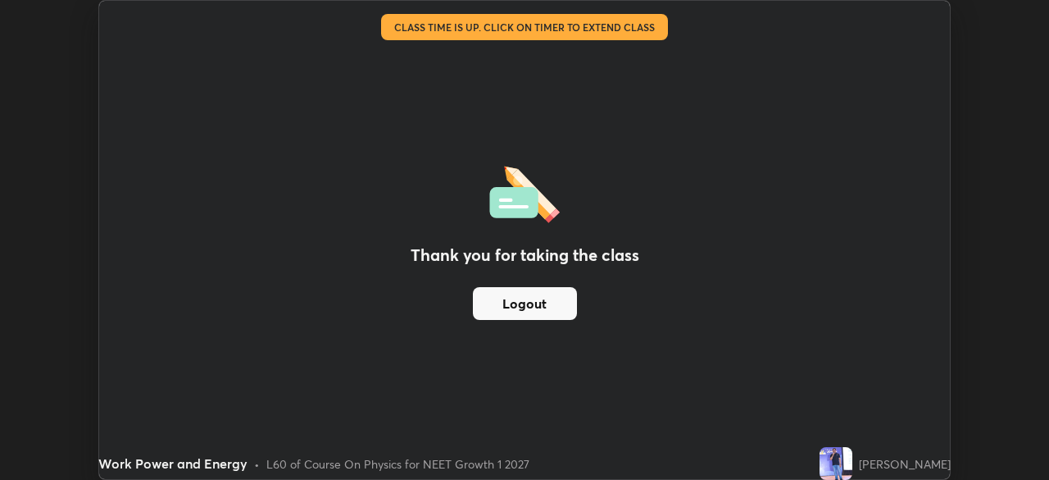
scroll to position [81487, 80918]
